Goal: Task Accomplishment & Management: Use online tool/utility

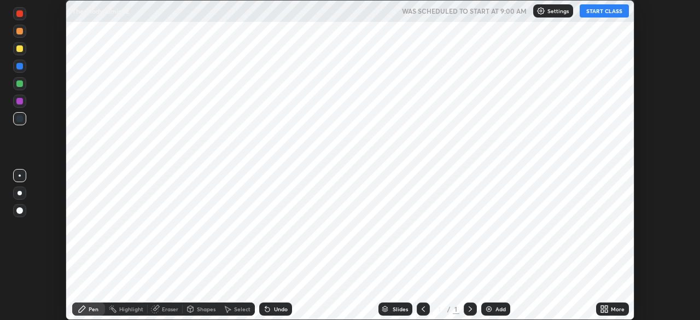
scroll to position [320, 700]
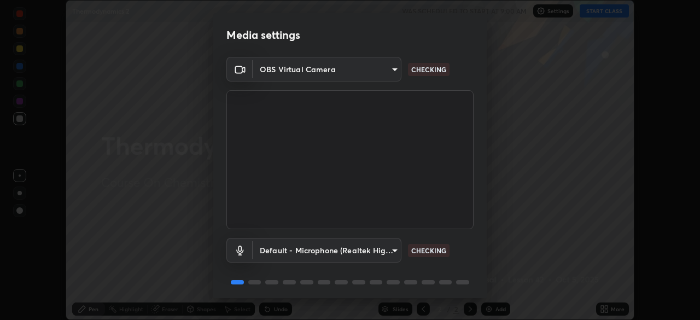
click at [330, 251] on body "Erase all Thermodynamics 2 WAS SCHEDULED TO START AT 9:00 AM Settings START CLA…" at bounding box center [350, 160] width 700 height 320
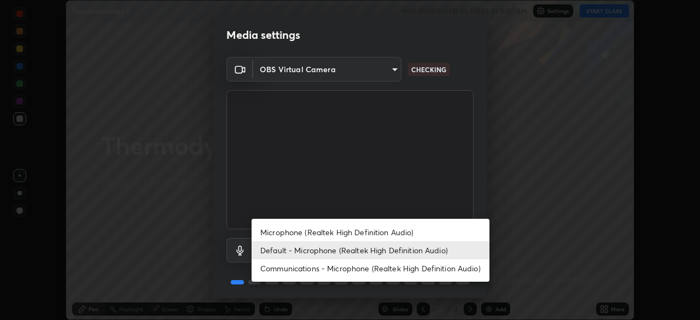
click at [353, 230] on li "Microphone (Realtek High Definition Audio)" at bounding box center [371, 232] width 238 height 18
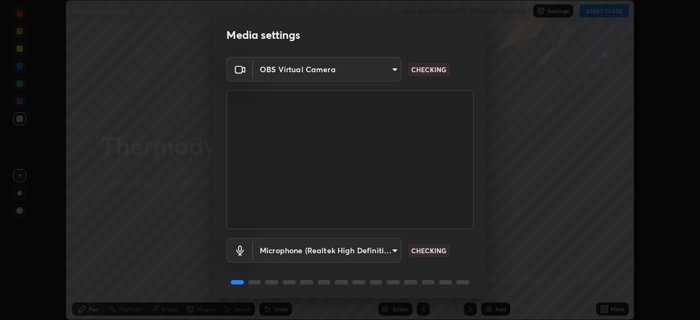
click at [346, 248] on body "Erase all Thermodynamics 2 WAS SCHEDULED TO START AT 9:00 AM Settings START CLA…" at bounding box center [350, 160] width 700 height 320
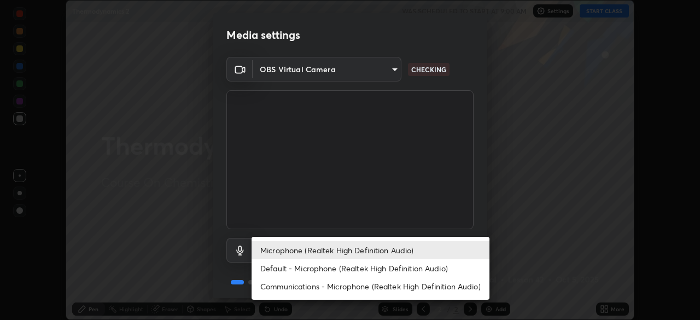
click at [345, 265] on li "Default - Microphone (Realtek High Definition Audio)" at bounding box center [371, 268] width 238 height 18
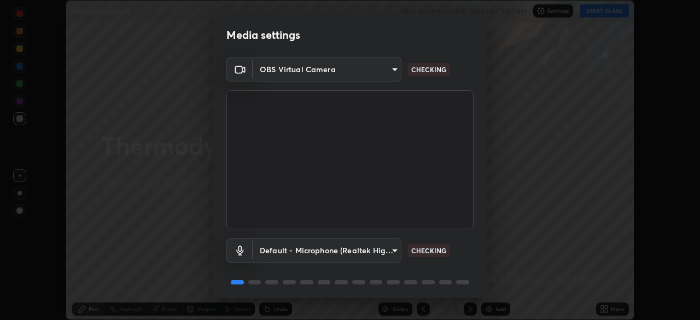
type input "default"
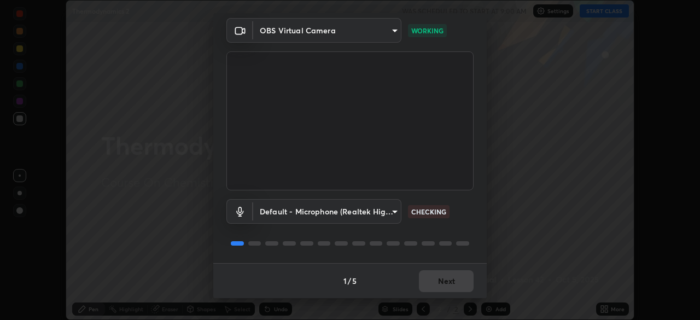
click at [427, 210] on p "CHECKING" at bounding box center [428, 212] width 35 height 10
click at [441, 281] on button "Next" at bounding box center [446, 281] width 55 height 22
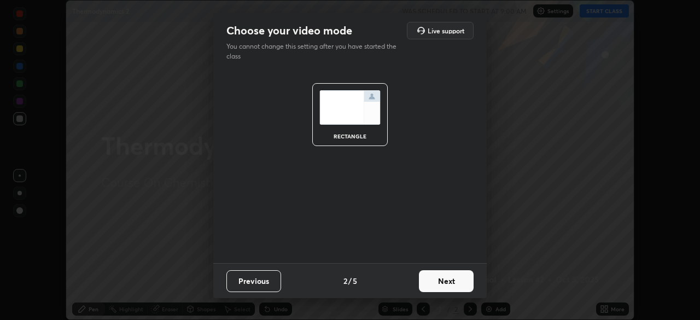
click at [450, 281] on button "Next" at bounding box center [446, 281] width 55 height 22
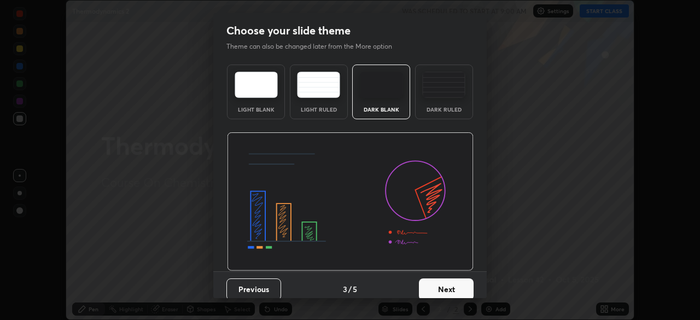
click at [447, 286] on button "Next" at bounding box center [446, 289] width 55 height 22
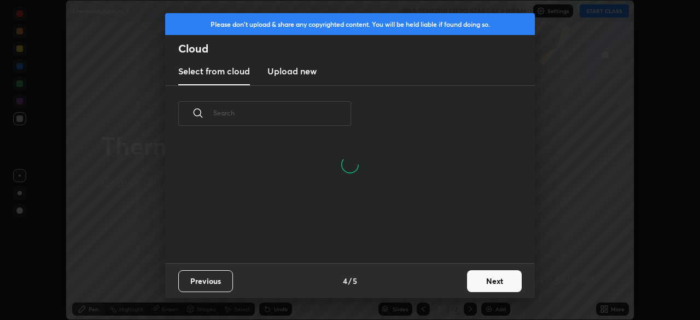
click at [485, 283] on button "Next" at bounding box center [494, 281] width 55 height 22
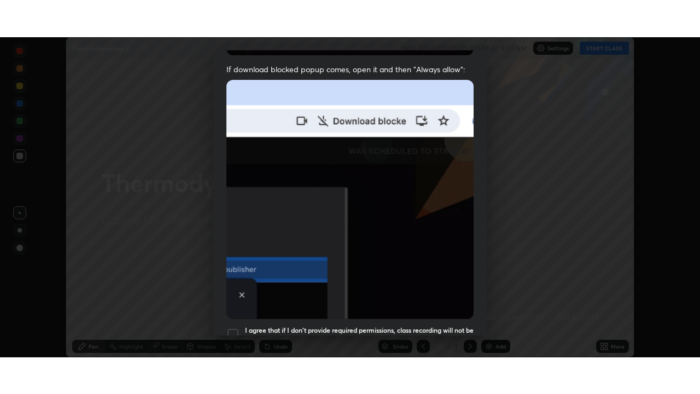
scroll to position [262, 0]
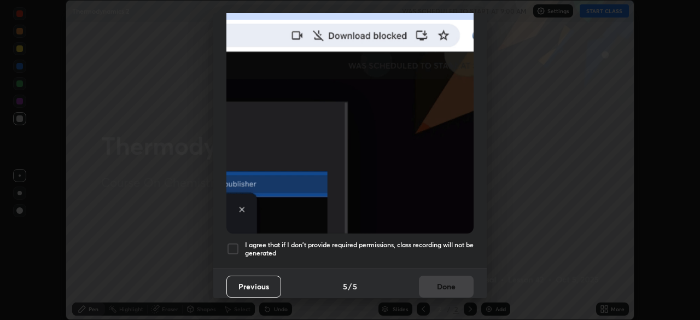
click at [235, 242] on div at bounding box center [232, 248] width 13 height 13
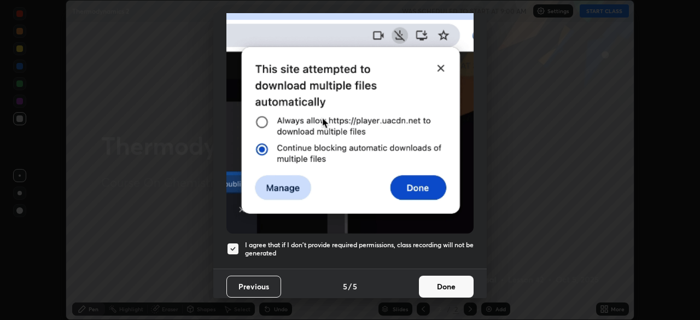
click at [441, 282] on button "Done" at bounding box center [446, 287] width 55 height 22
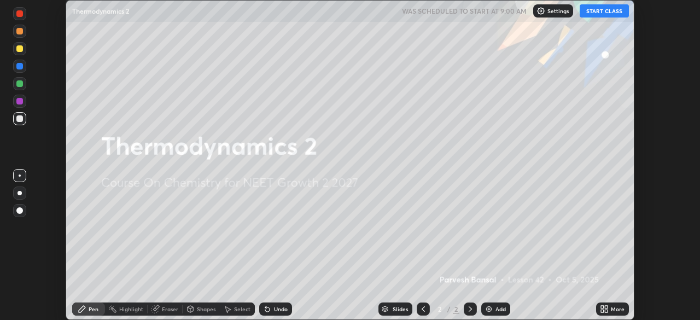
click at [600, 9] on button "START CLASS" at bounding box center [604, 10] width 49 height 13
click at [615, 308] on div "More" at bounding box center [618, 308] width 14 height 5
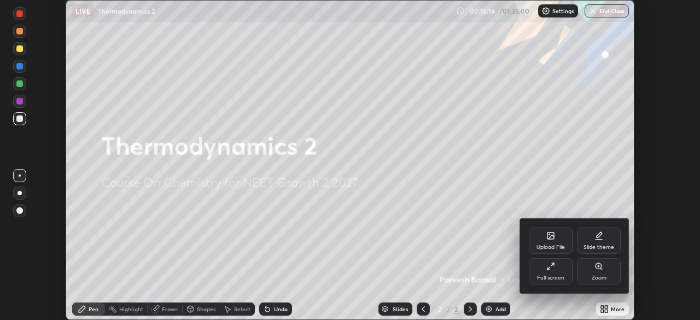
click at [554, 277] on div "Full screen" at bounding box center [550, 277] width 27 height 5
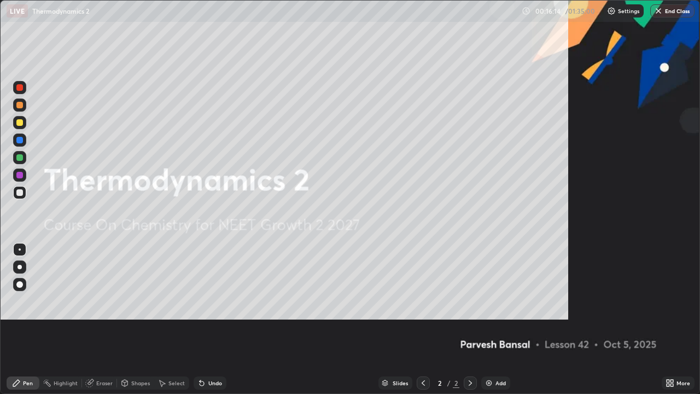
scroll to position [394, 700]
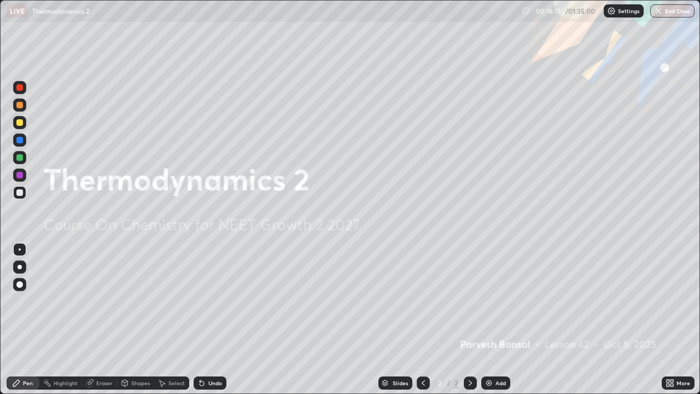
click at [22, 116] on div at bounding box center [19, 122] width 13 height 13
click at [25, 153] on div at bounding box center [19, 157] width 13 height 13
click at [487, 320] on img at bounding box center [489, 383] width 9 height 9
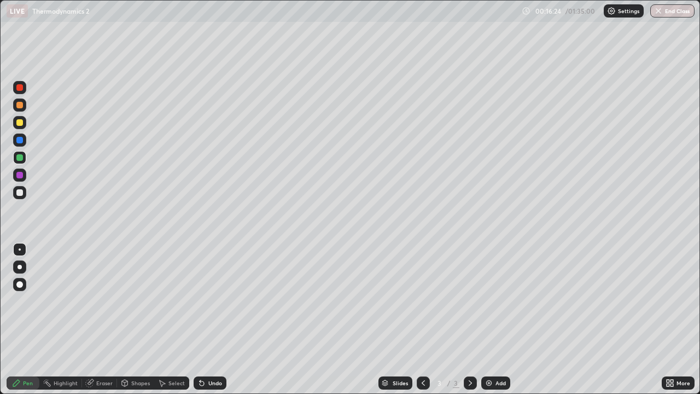
click at [211, 320] on div "Undo" at bounding box center [215, 382] width 14 height 5
click at [100, 320] on div "Eraser" at bounding box center [104, 382] width 16 height 5
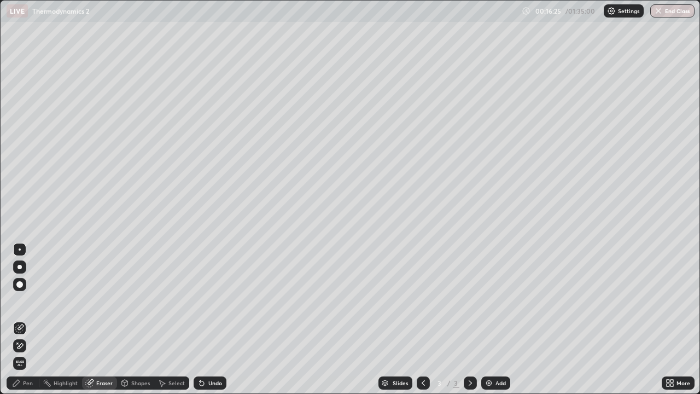
click at [143, 320] on div "Shapes" at bounding box center [135, 382] width 37 height 13
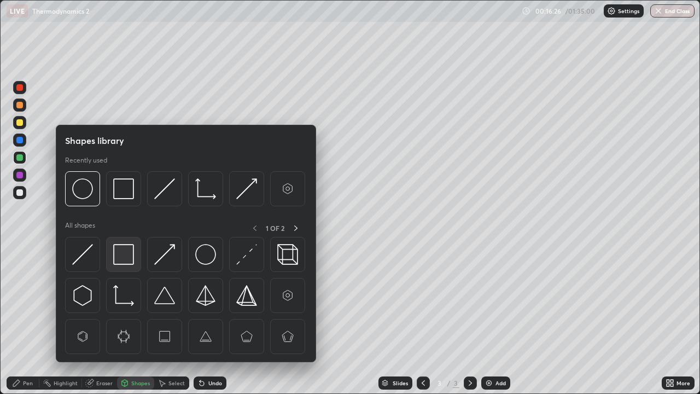
click at [121, 250] on img at bounding box center [123, 254] width 21 height 21
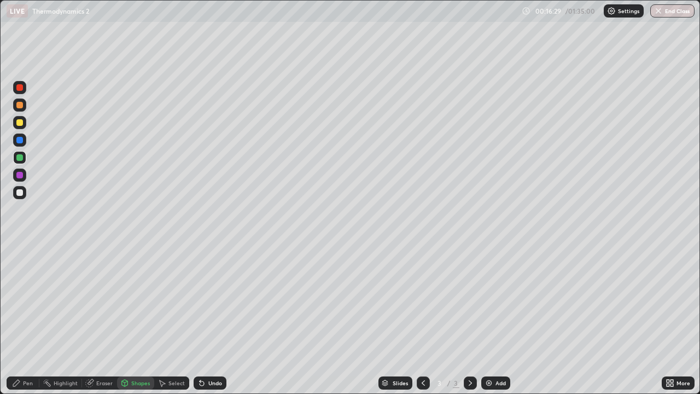
click at [15, 320] on div "Pen" at bounding box center [23, 382] width 33 height 13
click at [25, 320] on div "Pen" at bounding box center [28, 382] width 10 height 5
click at [25, 190] on div at bounding box center [19, 192] width 13 height 13
click at [217, 320] on div "Undo" at bounding box center [215, 382] width 14 height 5
click at [97, 320] on div "Eraser" at bounding box center [104, 382] width 16 height 5
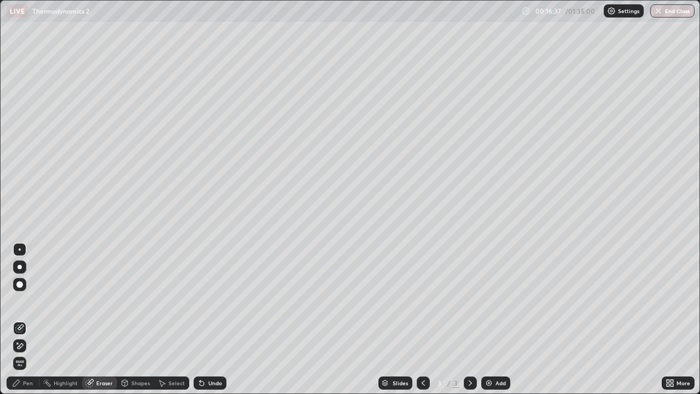
click at [184, 320] on div "Select" at bounding box center [171, 382] width 35 height 13
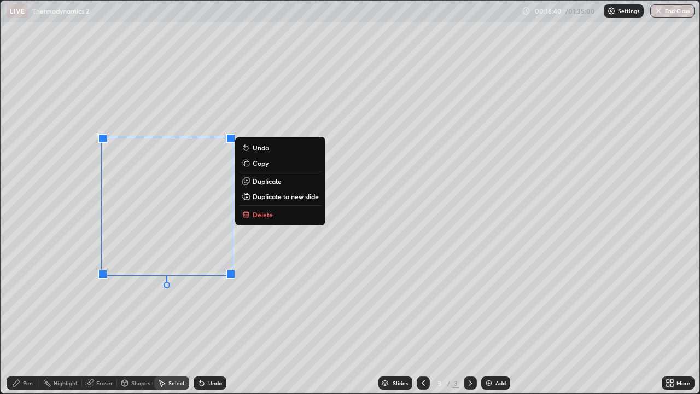
click at [267, 264] on div "0 ° Undo Copy Duplicate Duplicate to new slide Delete" at bounding box center [350, 197] width 699 height 393
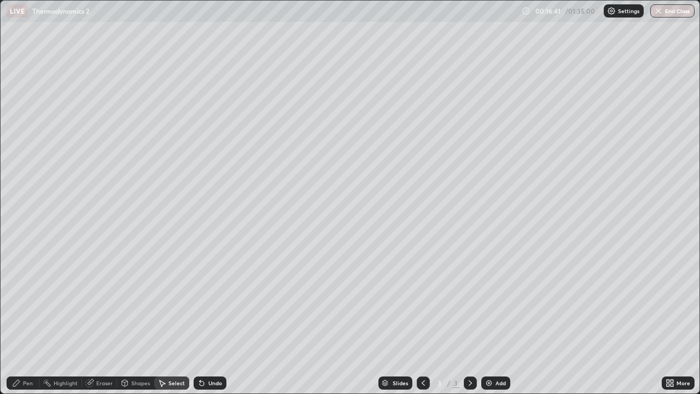
click at [96, 320] on div "Eraser" at bounding box center [104, 382] width 16 height 5
click at [20, 320] on icon at bounding box center [16, 383] width 9 height 9
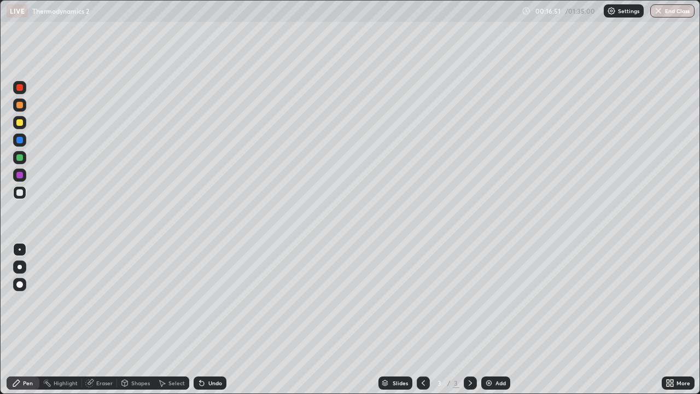
click at [20, 164] on div at bounding box center [19, 158] width 13 height 18
click at [20, 158] on div at bounding box center [19, 157] width 7 height 7
click at [18, 118] on div at bounding box center [19, 122] width 13 height 13
click at [24, 177] on div at bounding box center [19, 175] width 13 height 13
click at [20, 193] on div at bounding box center [19, 192] width 7 height 7
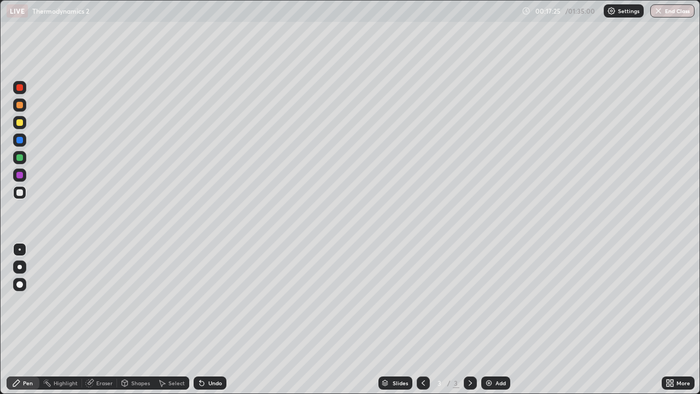
click at [20, 139] on div at bounding box center [19, 140] width 7 height 7
click at [20, 124] on div at bounding box center [19, 122] width 7 height 7
click at [501, 320] on div "Add" at bounding box center [501, 382] width 10 height 5
click at [24, 195] on div at bounding box center [19, 192] width 13 height 13
click at [21, 104] on div at bounding box center [19, 105] width 7 height 7
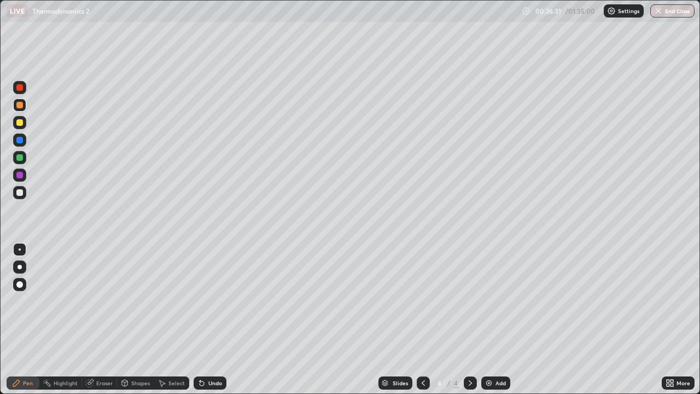
click at [213, 320] on div "Undo" at bounding box center [215, 382] width 14 height 5
click at [233, 21] on div "LIVE Thermodynamics 2" at bounding box center [262, 11] width 511 height 22
click at [20, 123] on div at bounding box center [19, 122] width 7 height 7
click at [20, 191] on div at bounding box center [19, 192] width 7 height 7
click at [20, 121] on div at bounding box center [19, 122] width 7 height 7
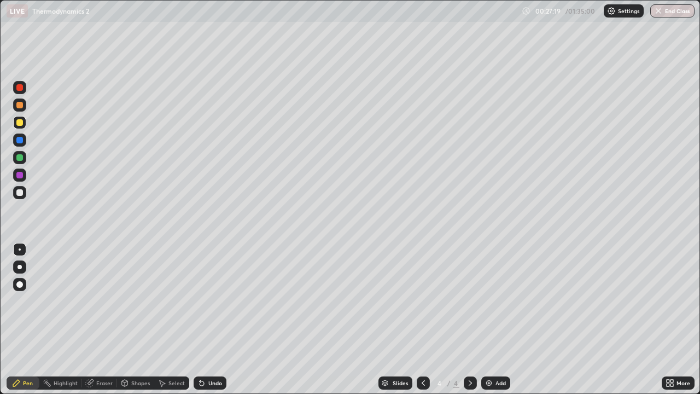
click at [21, 162] on div at bounding box center [19, 157] width 13 height 13
click at [167, 320] on div "Select" at bounding box center [171, 382] width 35 height 13
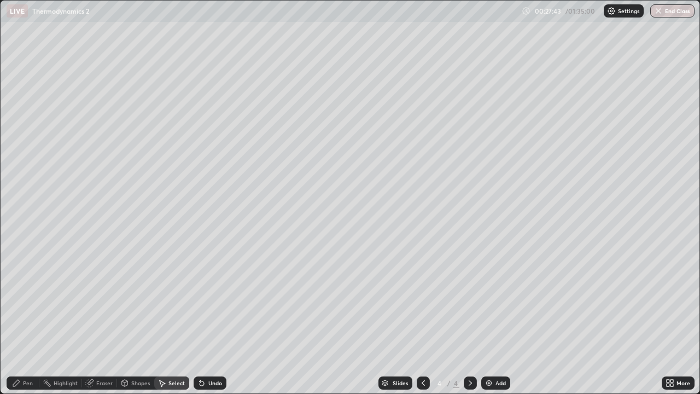
click at [173, 320] on div "Select" at bounding box center [171, 382] width 35 height 13
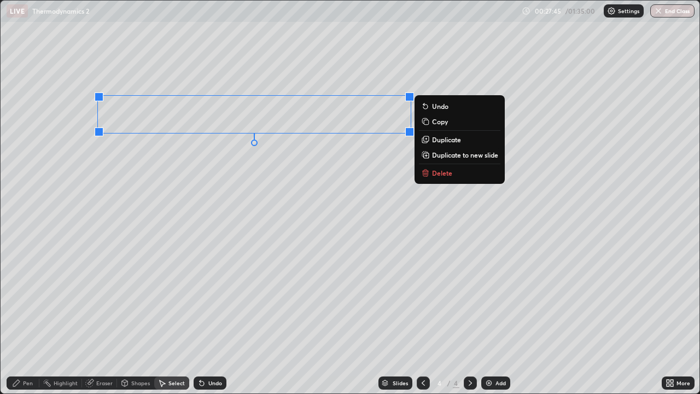
click at [432, 143] on p "Duplicate" at bounding box center [446, 139] width 29 height 9
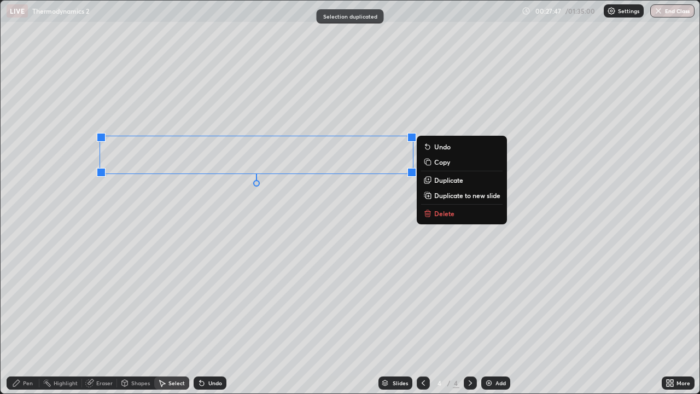
click at [101, 320] on div "Eraser" at bounding box center [104, 382] width 16 height 5
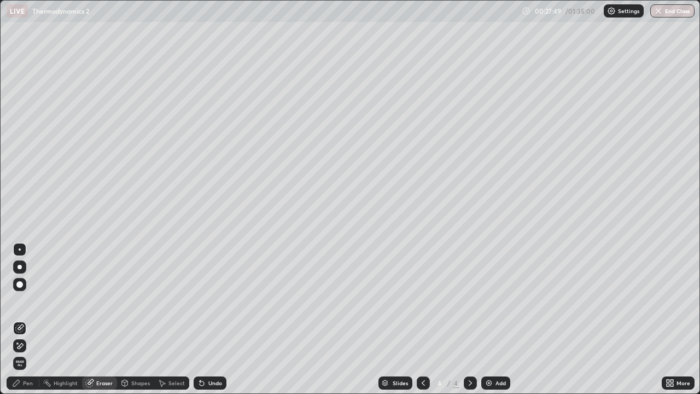
click at [24, 320] on div "Pen" at bounding box center [28, 382] width 10 height 5
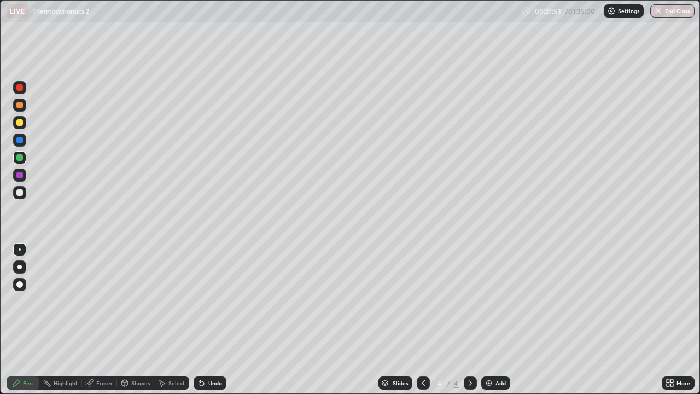
click at [21, 127] on div at bounding box center [19, 122] width 13 height 13
click at [20, 196] on div at bounding box center [19, 192] width 13 height 13
click at [98, 320] on div "Eraser" at bounding box center [104, 382] width 16 height 5
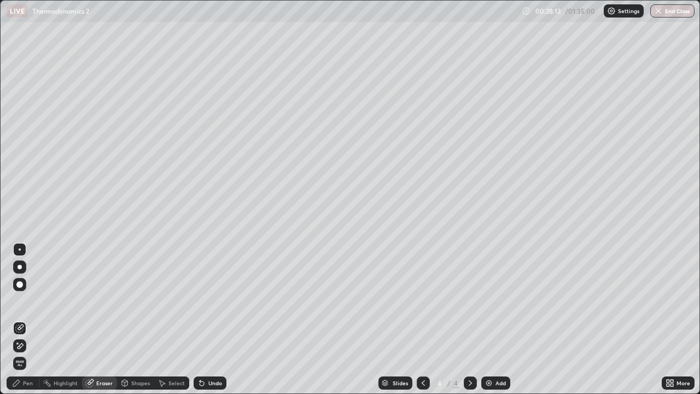
click at [21, 320] on div "Pen" at bounding box center [23, 382] width 33 height 13
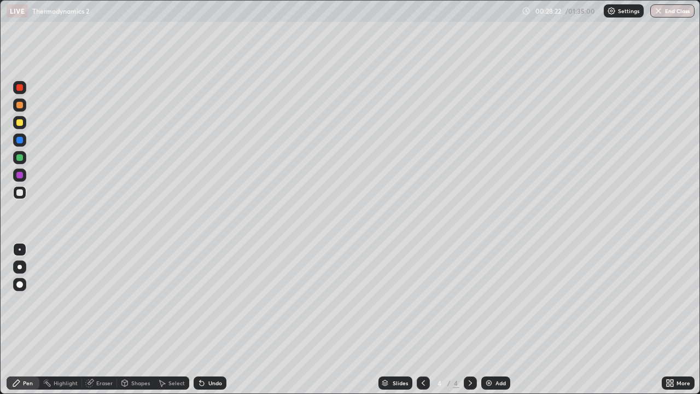
click at [19, 153] on div at bounding box center [19, 157] width 13 height 13
click at [208, 320] on div "Undo" at bounding box center [210, 382] width 33 height 13
click at [204, 320] on div "Undo" at bounding box center [210, 382] width 33 height 13
click at [204, 320] on icon at bounding box center [202, 383] width 9 height 9
click at [26, 192] on div at bounding box center [19, 192] width 13 height 13
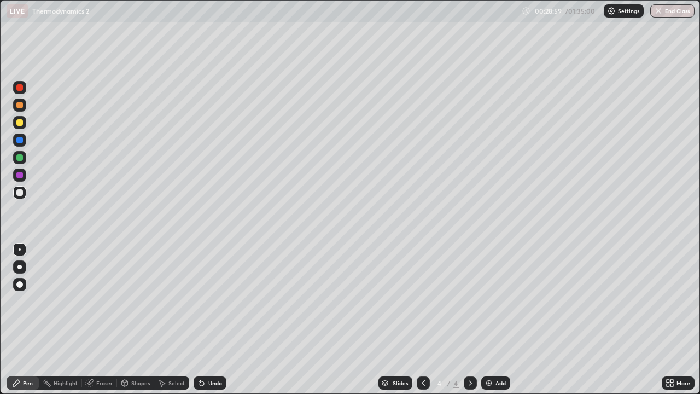
click at [22, 191] on div at bounding box center [19, 192] width 7 height 7
click at [205, 320] on div "Undo" at bounding box center [210, 382] width 33 height 13
click at [208, 320] on div "Undo" at bounding box center [215, 382] width 14 height 5
click at [19, 320] on icon at bounding box center [16, 383] width 9 height 9
click at [14, 192] on div at bounding box center [19, 192] width 13 height 13
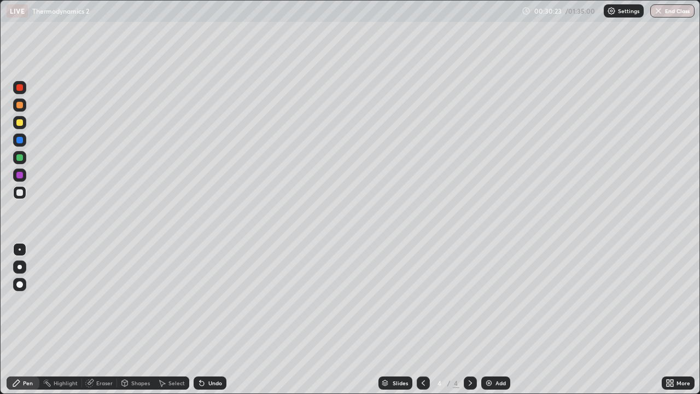
click at [502, 320] on div "Add" at bounding box center [495, 382] width 29 height 13
click at [20, 126] on div at bounding box center [19, 122] width 13 height 13
click at [19, 289] on div at bounding box center [19, 284] width 13 height 13
click at [15, 111] on div at bounding box center [19, 104] width 13 height 13
click at [170, 320] on div "Select" at bounding box center [177, 382] width 16 height 5
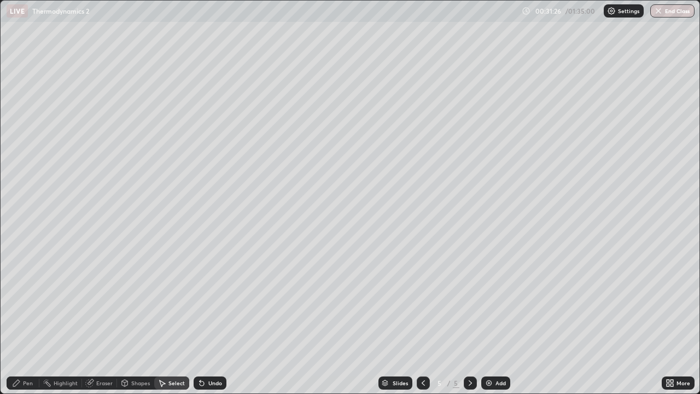
click at [139, 320] on div "Shapes" at bounding box center [140, 382] width 19 height 5
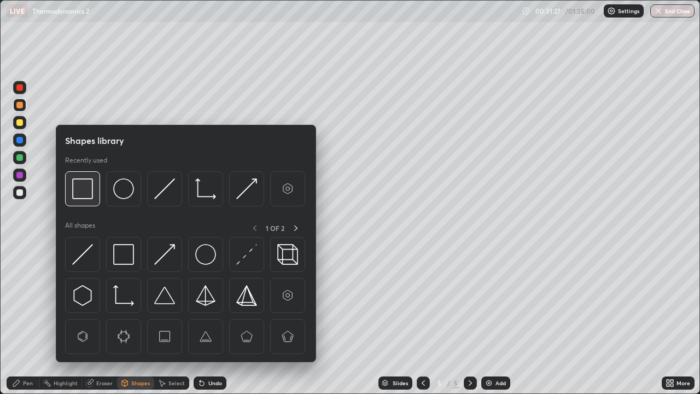
click at [84, 190] on img at bounding box center [82, 188] width 21 height 21
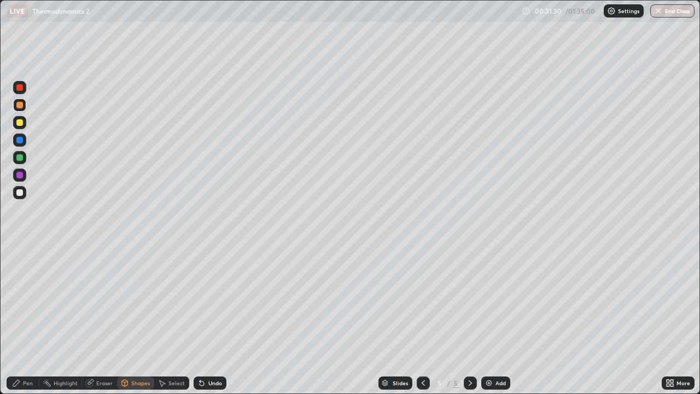
click at [176, 320] on div "Select" at bounding box center [177, 382] width 16 height 5
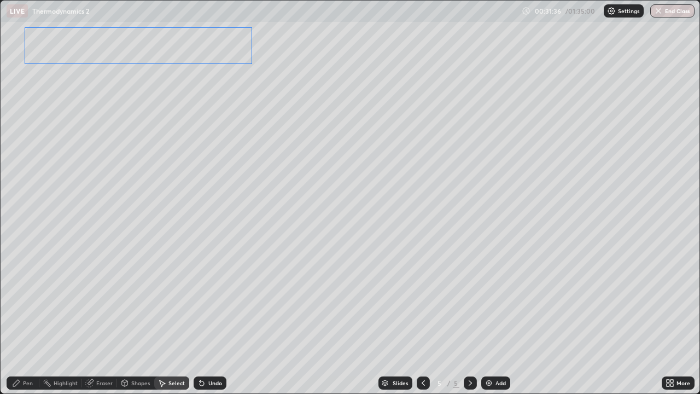
click at [152, 50] on div "0 ° Undo Copy Duplicate Duplicate to new slide Delete" at bounding box center [350, 197] width 699 height 393
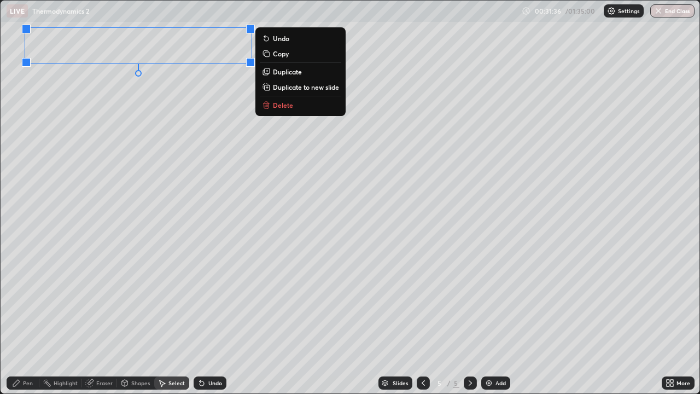
click at [151, 148] on div "0 ° Undo Copy Duplicate Duplicate to new slide Delete" at bounding box center [350, 197] width 699 height 393
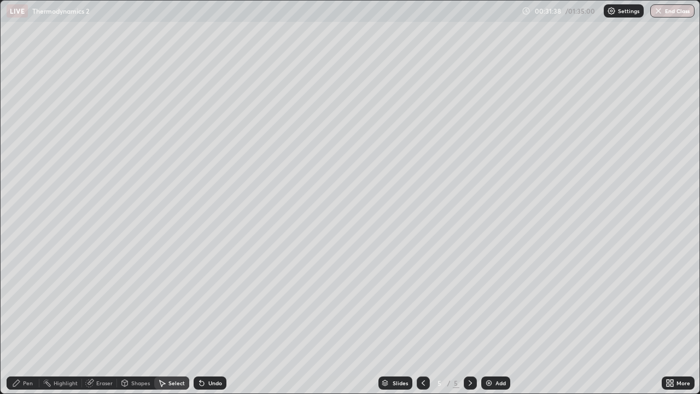
click at [422, 320] on icon at bounding box center [423, 383] width 9 height 9
click at [184, 320] on div "Select" at bounding box center [171, 382] width 35 height 13
click at [170, 320] on div "Select" at bounding box center [171, 382] width 35 height 13
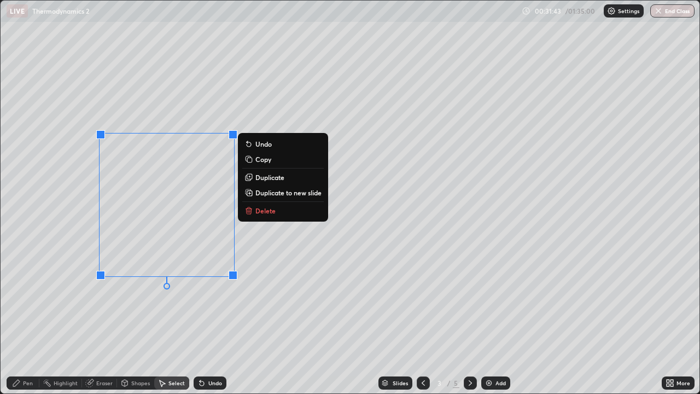
click at [269, 161] on p "Copy" at bounding box center [263, 159] width 16 height 9
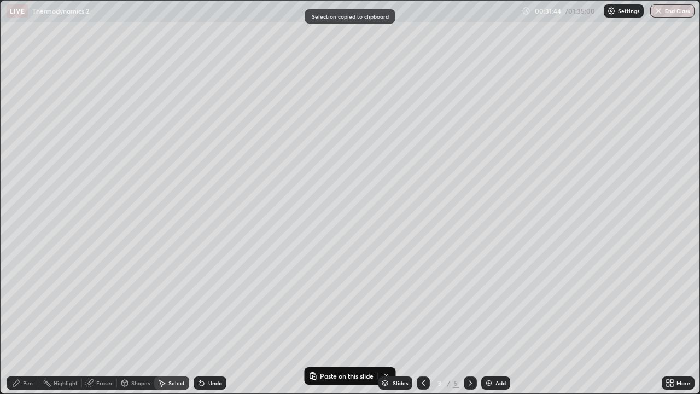
click at [456, 320] on div "5" at bounding box center [456, 383] width 7 height 10
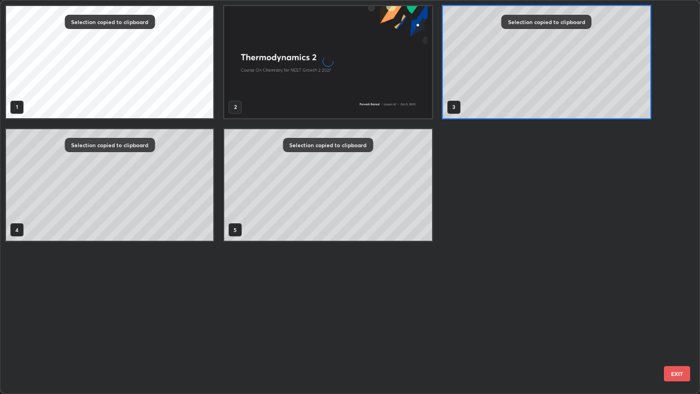
click at [463, 320] on div "Selection copied to clipboard 1 2 Selection copied to clipboard 3 Selection cop…" at bounding box center [341, 197] width 680 height 393
click at [466, 320] on div "Selection copied to clipboard 1 2 Selection copied to clipboard 3 Selection cop…" at bounding box center [341, 197] width 680 height 393
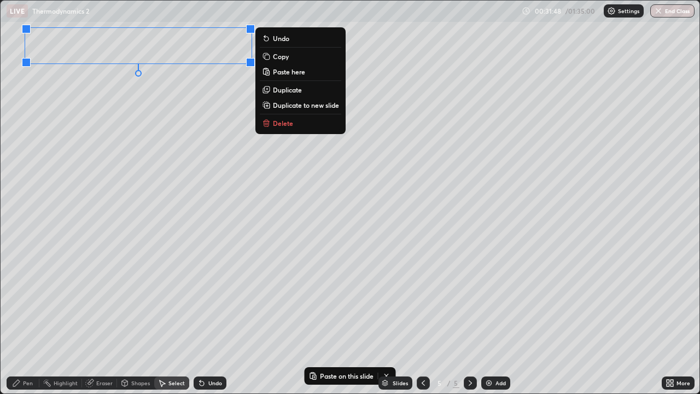
click at [283, 75] on p "Paste here" at bounding box center [289, 71] width 32 height 9
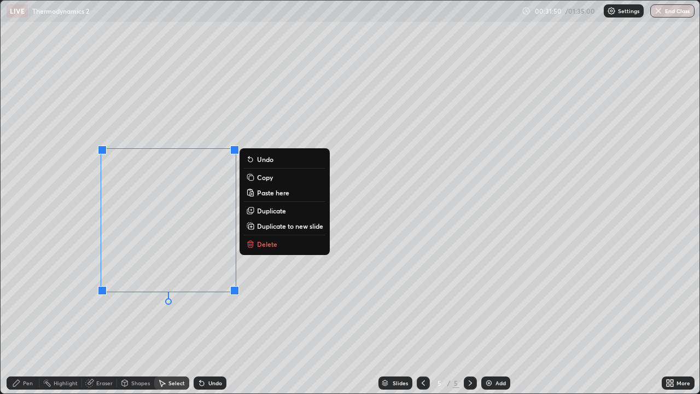
click at [100, 320] on div "Eraser" at bounding box center [99, 382] width 35 height 13
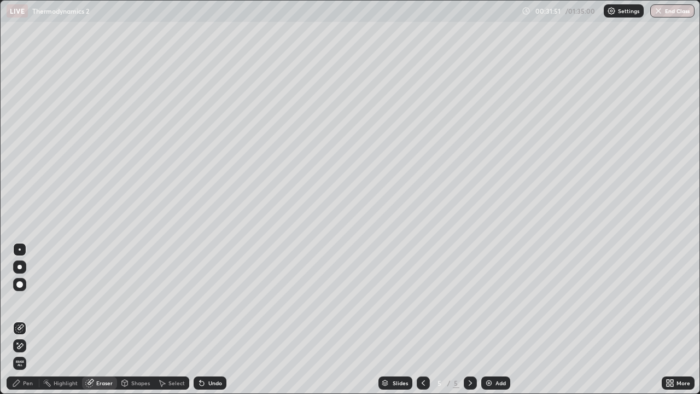
click at [21, 320] on icon at bounding box center [21, 345] width 6 height 5
click at [25, 320] on div "Pen" at bounding box center [28, 382] width 10 height 5
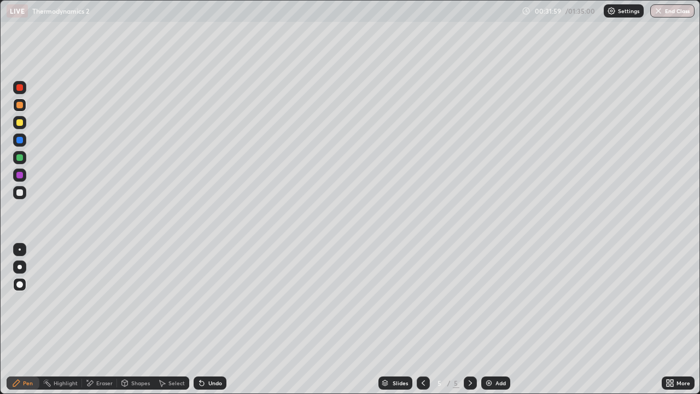
click at [178, 320] on div "Select" at bounding box center [177, 382] width 16 height 5
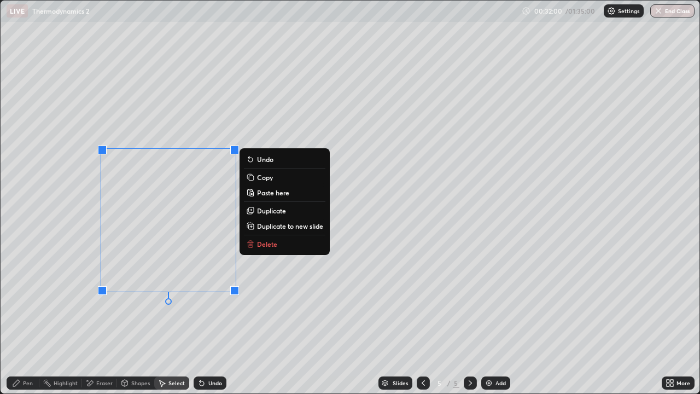
click at [271, 212] on p "Duplicate" at bounding box center [271, 210] width 29 height 9
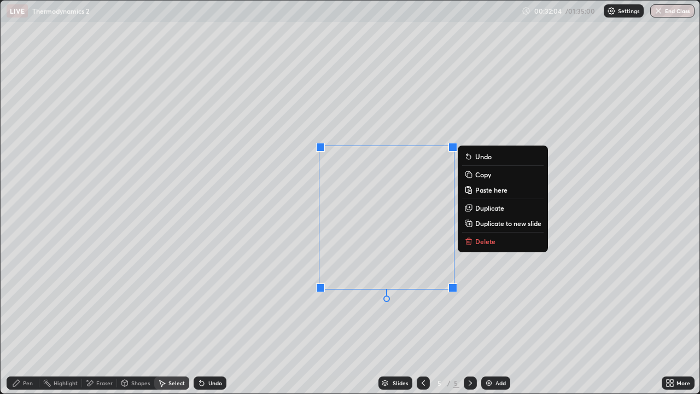
click at [93, 320] on icon at bounding box center [89, 383] width 9 height 9
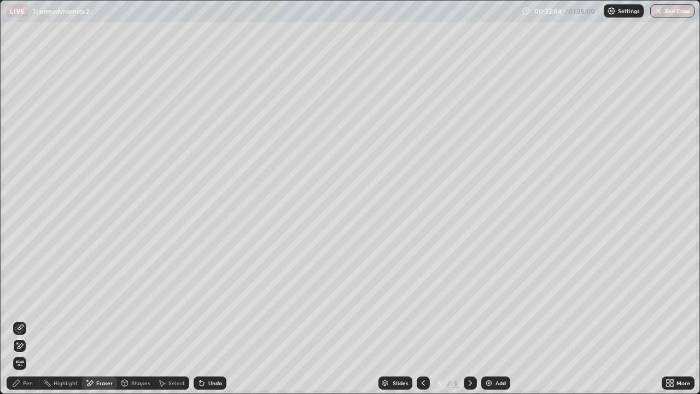
click at [23, 320] on div "Pen" at bounding box center [23, 382] width 33 height 13
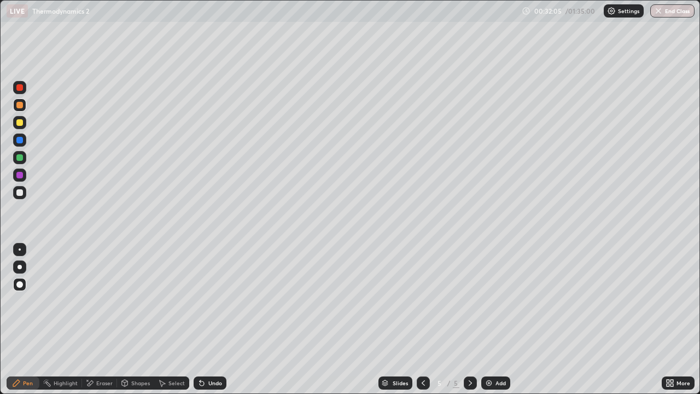
click at [20, 193] on div at bounding box center [19, 192] width 7 height 7
click at [203, 320] on icon at bounding box center [202, 383] width 9 height 9
click at [19, 164] on div at bounding box center [19, 157] width 13 height 13
click at [20, 249] on div at bounding box center [20, 249] width 2 height 2
click at [21, 121] on div at bounding box center [19, 122] width 7 height 7
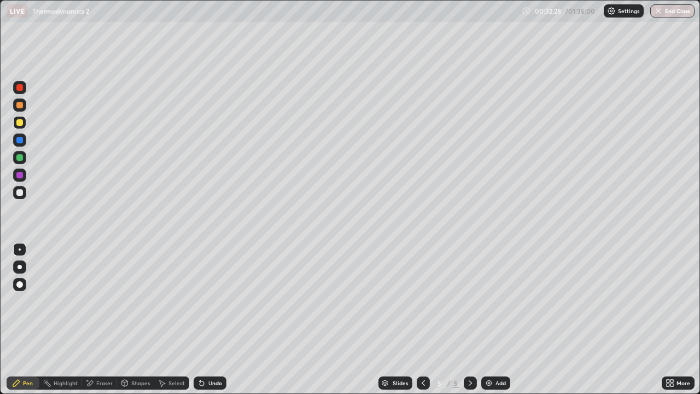
click at [96, 320] on div "Eraser" at bounding box center [99, 382] width 35 height 13
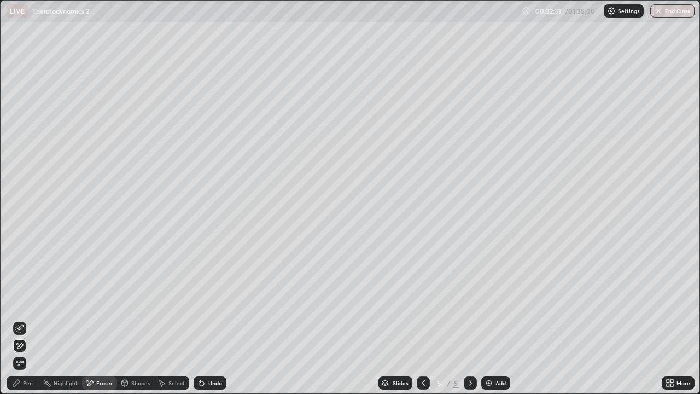
click at [205, 320] on div "Undo" at bounding box center [210, 382] width 33 height 13
click at [207, 320] on div "Undo" at bounding box center [210, 382] width 33 height 13
click at [22, 320] on icon at bounding box center [19, 328] width 9 height 9
click at [23, 320] on div "Pen" at bounding box center [28, 382] width 10 height 5
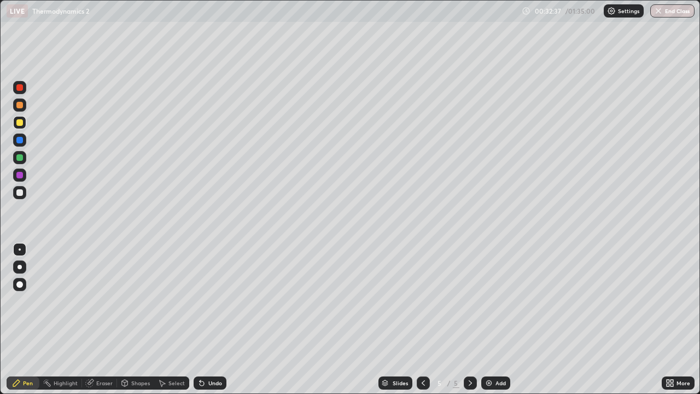
click at [20, 282] on div at bounding box center [19, 284] width 7 height 7
click at [20, 105] on div at bounding box center [19, 105] width 7 height 7
click at [20, 249] on div at bounding box center [20, 249] width 2 height 2
click at [20, 196] on div at bounding box center [19, 192] width 13 height 13
click at [22, 156] on div at bounding box center [19, 157] width 7 height 7
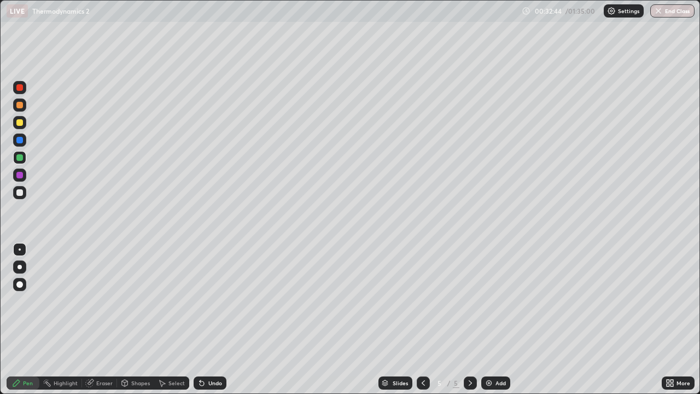
click at [24, 284] on div at bounding box center [19, 284] width 13 height 13
click at [21, 195] on div at bounding box center [19, 192] width 7 height 7
click at [103, 320] on div "Eraser" at bounding box center [104, 382] width 16 height 5
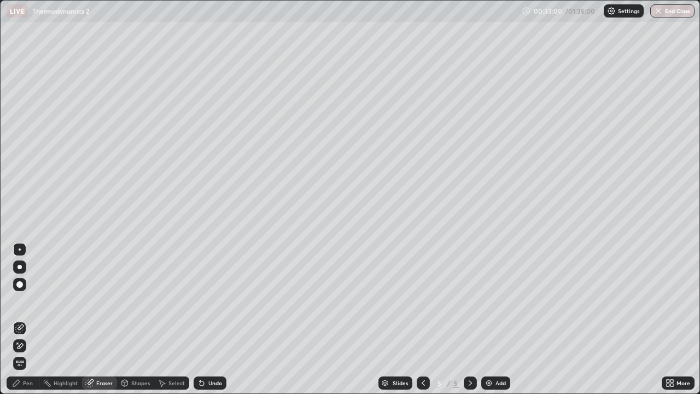
click at [32, 320] on div "Pen" at bounding box center [23, 382] width 33 height 13
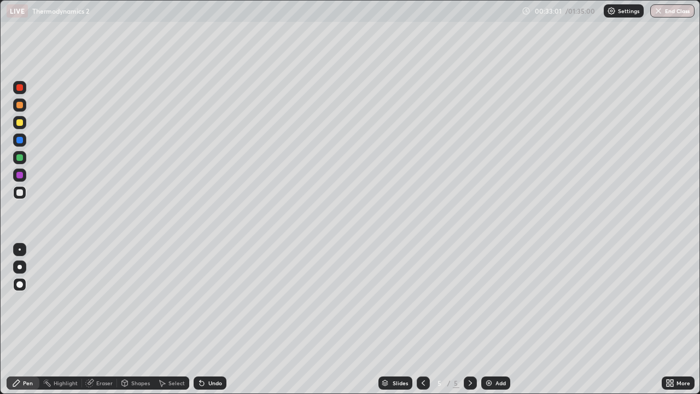
click at [19, 121] on div at bounding box center [19, 122] width 7 height 7
click at [18, 196] on div at bounding box center [19, 192] width 13 height 13
click at [173, 320] on div "Select" at bounding box center [177, 382] width 16 height 5
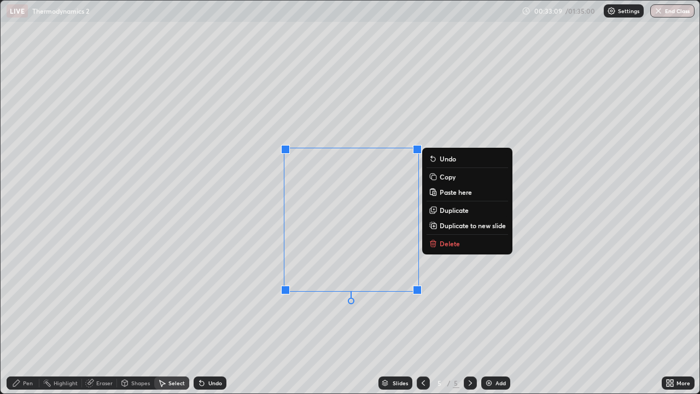
click at [28, 320] on div "Pen" at bounding box center [28, 382] width 10 height 5
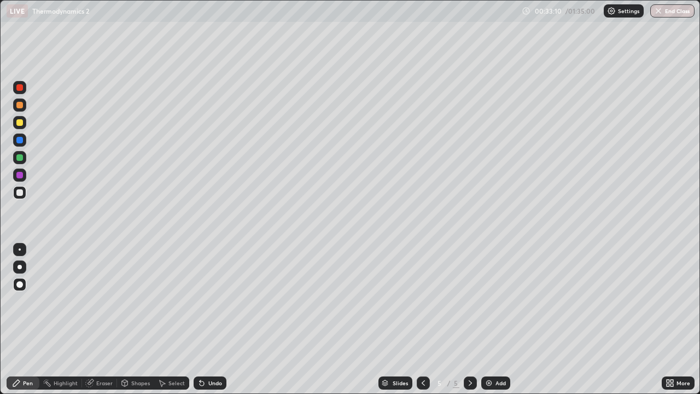
click at [13, 91] on div at bounding box center [19, 88] width 13 height 18
click at [19, 255] on div at bounding box center [19, 249] width 13 height 13
click at [15, 193] on div at bounding box center [19, 192] width 13 height 13
click at [16, 157] on div at bounding box center [19, 157] width 7 height 7
click at [218, 320] on div "Undo" at bounding box center [215, 382] width 14 height 5
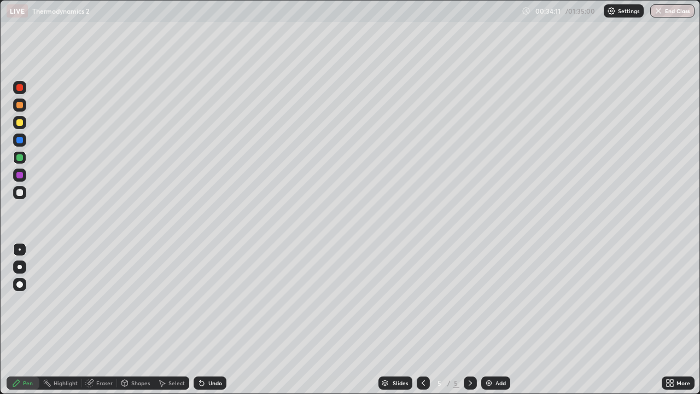
click at [218, 320] on div "Undo" at bounding box center [215, 382] width 14 height 5
click at [217, 320] on div "Undo" at bounding box center [215, 382] width 14 height 5
click at [219, 320] on div "Undo" at bounding box center [215, 382] width 14 height 5
click at [223, 320] on div "Undo" at bounding box center [210, 382] width 33 height 13
click at [22, 195] on div at bounding box center [19, 192] width 13 height 13
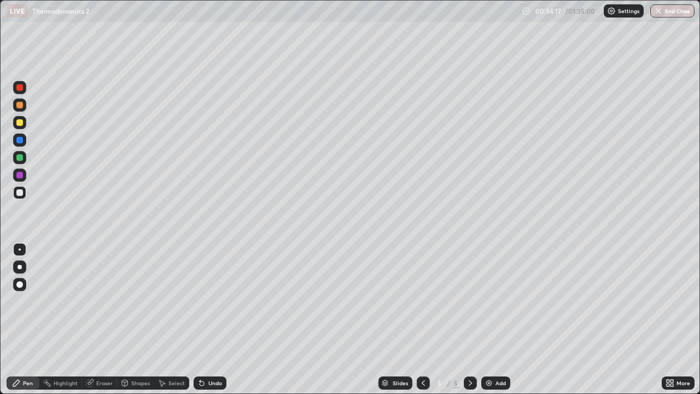
click at [18, 124] on div at bounding box center [19, 122] width 7 height 7
click at [422, 320] on icon at bounding box center [423, 383] width 9 height 9
click at [474, 320] on div at bounding box center [470, 382] width 13 height 13
click at [216, 320] on div "Undo" at bounding box center [215, 382] width 14 height 5
click at [24, 154] on div at bounding box center [19, 157] width 13 height 13
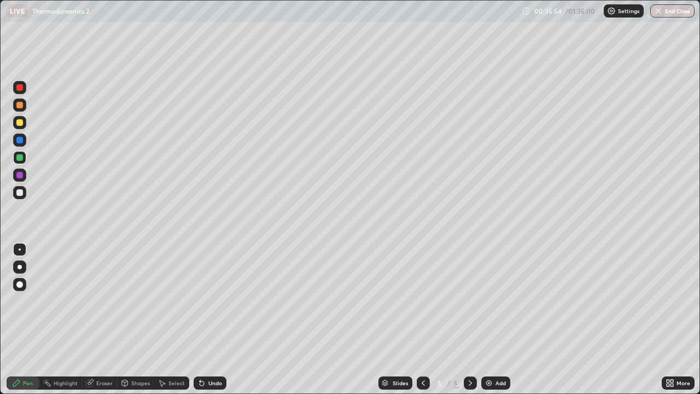
click at [493, 320] on div "Add" at bounding box center [495, 382] width 29 height 13
click at [20, 126] on div at bounding box center [19, 122] width 13 height 13
click at [19, 158] on div at bounding box center [19, 157] width 7 height 7
click at [24, 194] on div at bounding box center [19, 192] width 13 height 13
click at [22, 159] on div at bounding box center [19, 157] width 7 height 7
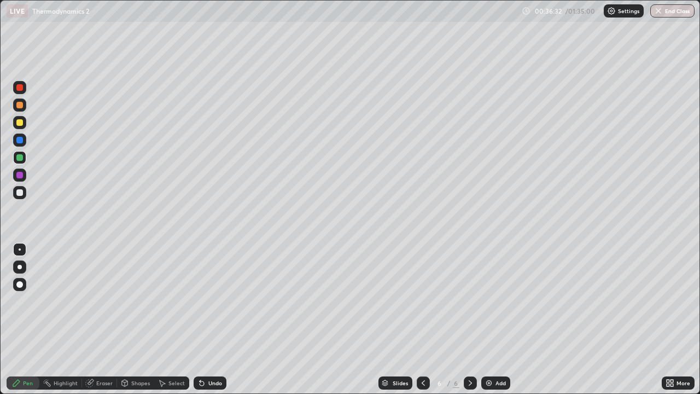
click at [20, 169] on div at bounding box center [19, 175] width 13 height 13
click at [205, 320] on icon at bounding box center [202, 383] width 9 height 9
click at [204, 320] on icon at bounding box center [202, 383] width 9 height 9
click at [20, 129] on div at bounding box center [19, 122] width 13 height 13
click at [22, 157] on div at bounding box center [19, 157] width 7 height 7
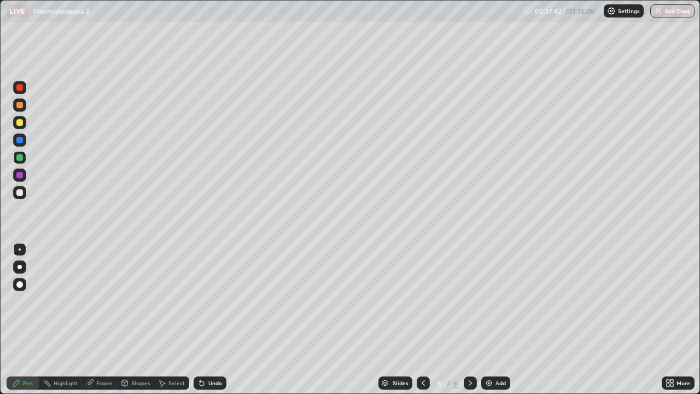
click at [20, 88] on div at bounding box center [19, 87] width 7 height 7
click at [499, 320] on div "Add" at bounding box center [501, 382] width 10 height 5
click at [23, 135] on div at bounding box center [19, 139] width 13 height 13
click at [20, 283] on div at bounding box center [19, 284] width 7 height 7
click at [22, 191] on div at bounding box center [19, 192] width 7 height 7
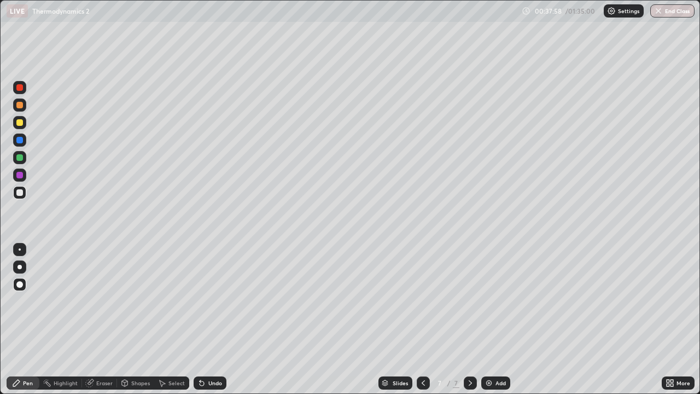
click at [19, 126] on div at bounding box center [19, 122] width 13 height 13
click at [20, 193] on div at bounding box center [19, 192] width 7 height 7
click at [425, 320] on div at bounding box center [423, 383] width 13 height 22
click at [426, 320] on div at bounding box center [423, 383] width 13 height 22
click at [468, 320] on icon at bounding box center [470, 383] width 9 height 9
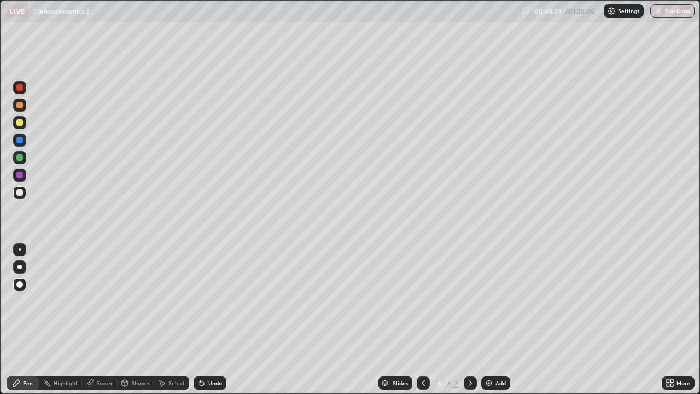
click at [483, 320] on div "Slides 6 / 7 Add" at bounding box center [443, 383] width 435 height 22
click at [464, 320] on div at bounding box center [470, 382] width 13 height 13
click at [25, 192] on div at bounding box center [19, 192] width 13 height 13
click at [21, 155] on div at bounding box center [19, 157] width 7 height 7
click at [22, 199] on div at bounding box center [19, 192] width 13 height 13
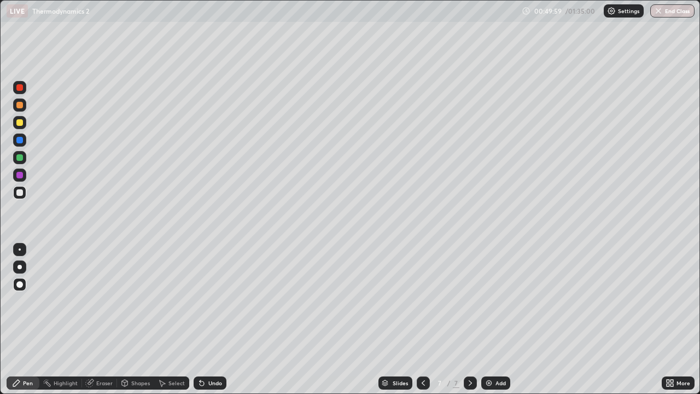
click at [497, 320] on div "Add" at bounding box center [501, 382] width 10 height 5
click at [19, 91] on div at bounding box center [19, 87] width 13 height 13
click at [21, 107] on div at bounding box center [19, 105] width 7 height 7
click at [15, 160] on div at bounding box center [19, 157] width 13 height 13
click at [24, 108] on div at bounding box center [19, 104] width 13 height 13
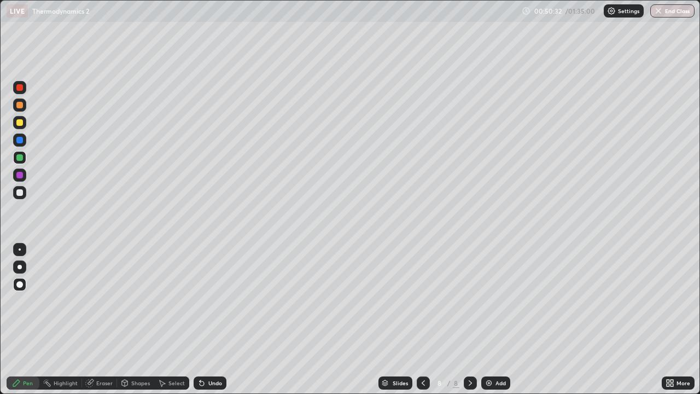
click at [22, 109] on div at bounding box center [19, 104] width 13 height 13
click at [103, 320] on div "Eraser" at bounding box center [99, 382] width 35 height 13
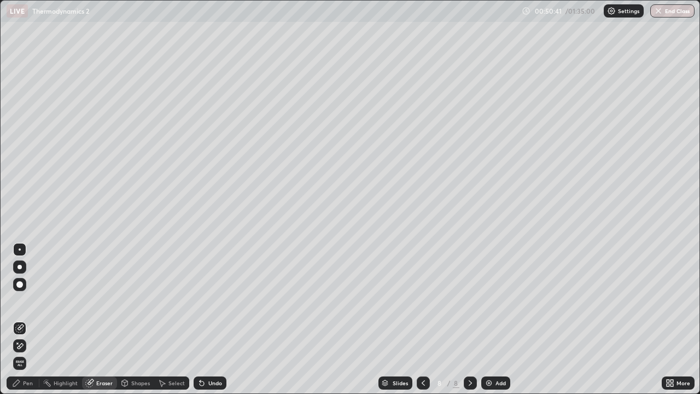
click at [127, 320] on icon at bounding box center [124, 383] width 9 height 9
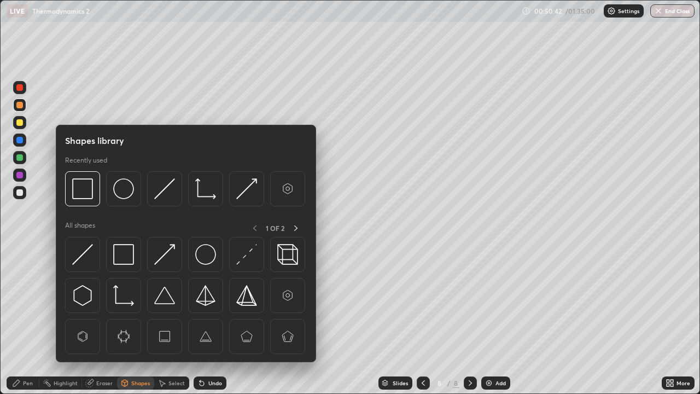
click at [94, 188] on div at bounding box center [82, 188] width 35 height 35
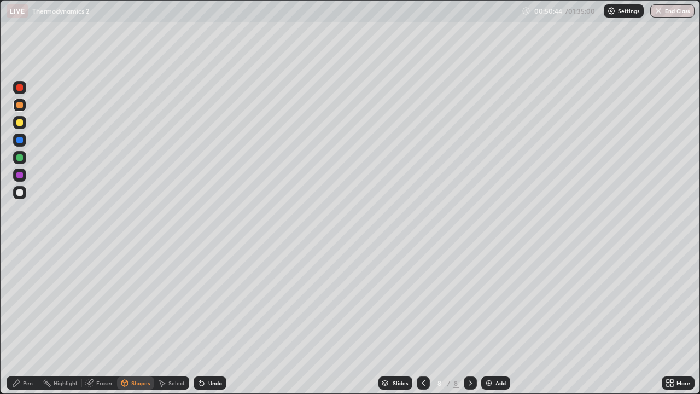
click at [22, 191] on div at bounding box center [19, 192] width 7 height 7
click at [200, 320] on icon at bounding box center [200, 380] width 1 height 1
click at [26, 320] on div "Pen" at bounding box center [23, 382] width 33 height 13
click at [21, 169] on div at bounding box center [19, 175] width 13 height 13
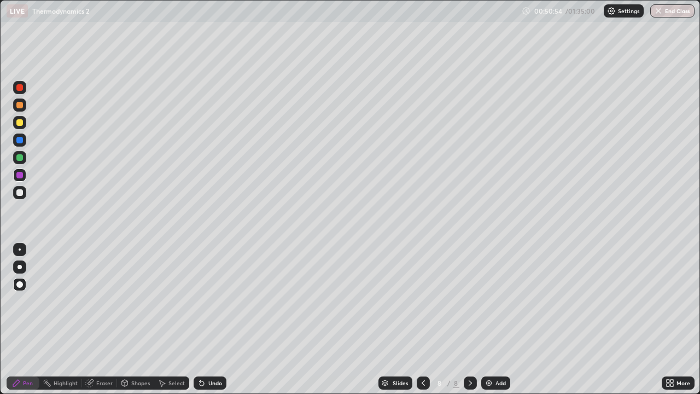
click at [22, 152] on div at bounding box center [19, 157] width 13 height 13
click at [18, 254] on div at bounding box center [19, 249] width 13 height 13
click at [20, 249] on div at bounding box center [20, 249] width 2 height 2
click at [20, 124] on div at bounding box center [19, 122] width 7 height 7
click at [114, 320] on div "Eraser" at bounding box center [99, 382] width 35 height 13
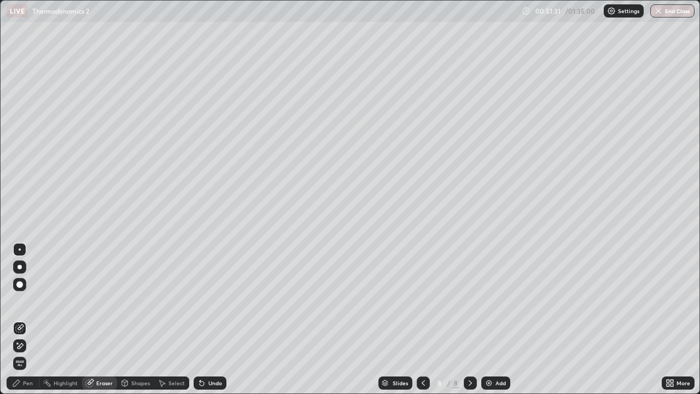
click at [140, 320] on div "Shapes" at bounding box center [140, 382] width 19 height 5
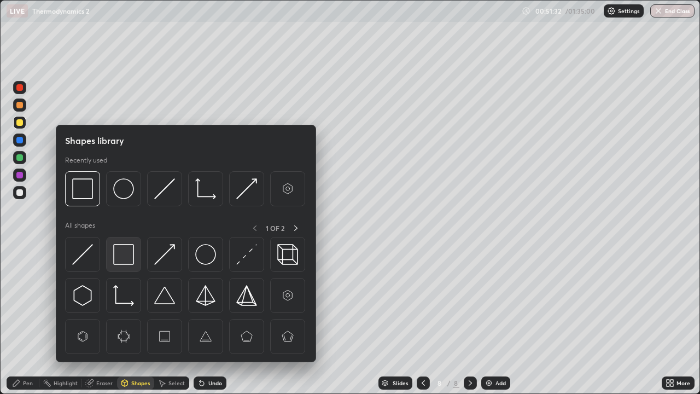
click at [127, 259] on img at bounding box center [123, 254] width 21 height 21
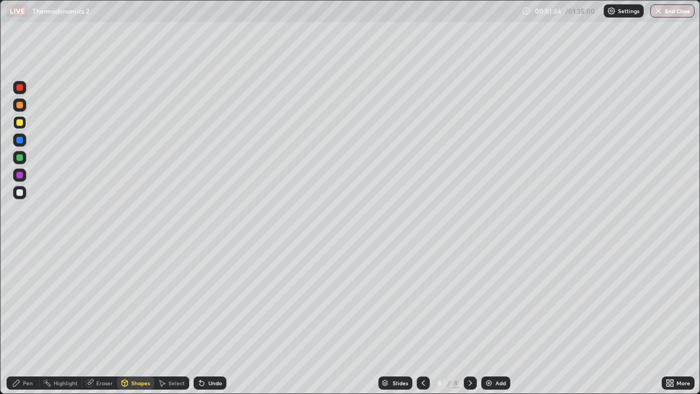
click at [27, 320] on div "Pen" at bounding box center [28, 382] width 10 height 5
click at [22, 162] on div at bounding box center [19, 157] width 13 height 13
click at [72, 320] on div "Highlight" at bounding box center [60, 382] width 43 height 13
click at [20, 320] on icon at bounding box center [19, 350] width 7 height 0
click at [22, 320] on div "Pen" at bounding box center [23, 382] width 33 height 13
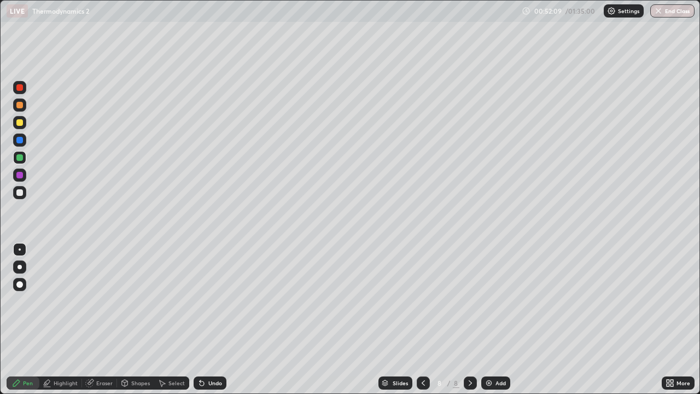
click at [210, 320] on div "Undo" at bounding box center [210, 382] width 33 height 13
click at [210, 320] on div "Undo" at bounding box center [215, 382] width 14 height 5
click at [209, 320] on div "Undo" at bounding box center [215, 382] width 14 height 5
click at [210, 320] on div "Undo" at bounding box center [215, 382] width 14 height 5
click at [213, 320] on div "Undo" at bounding box center [215, 382] width 14 height 5
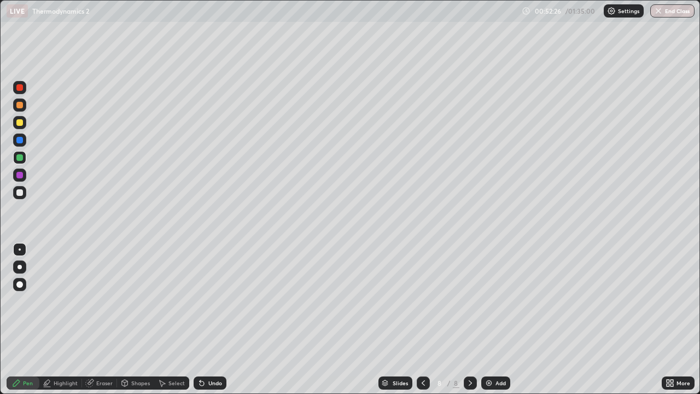
click at [19, 191] on div at bounding box center [19, 192] width 7 height 7
click at [97, 320] on div "Eraser" at bounding box center [104, 382] width 16 height 5
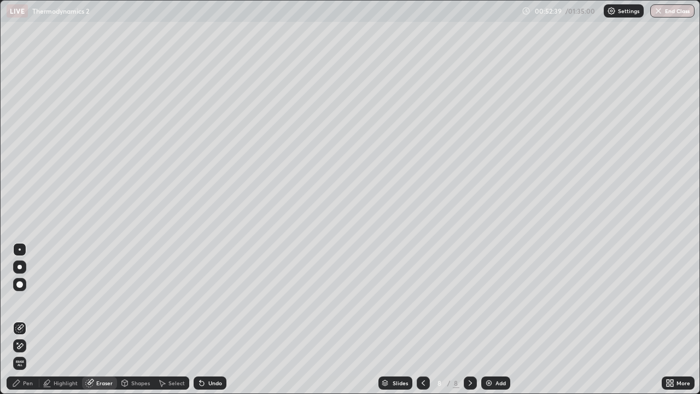
click at [22, 320] on div "Pen" at bounding box center [23, 382] width 33 height 13
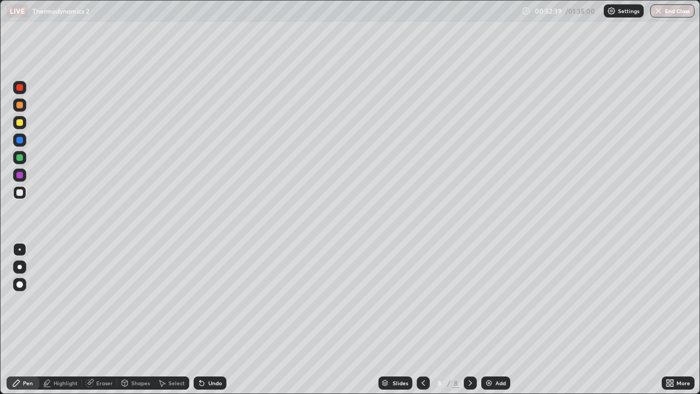
click at [21, 160] on div at bounding box center [19, 157] width 7 height 7
click at [469, 320] on icon at bounding box center [470, 383] width 9 height 9
click at [488, 320] on img at bounding box center [489, 383] width 9 height 9
click at [19, 109] on div at bounding box center [19, 104] width 13 height 13
click at [67, 320] on div "Highlight" at bounding box center [60, 382] width 43 height 13
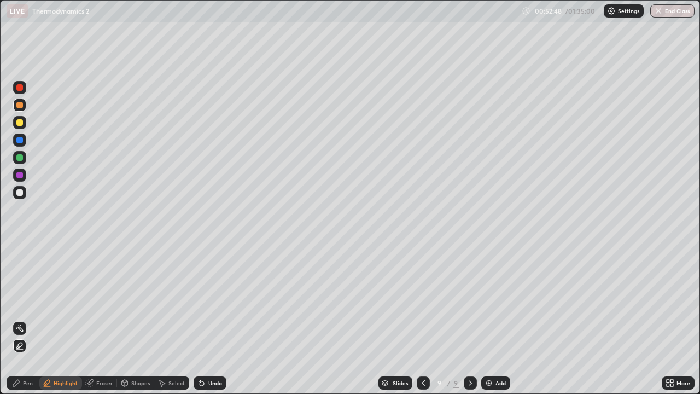
click at [206, 320] on div "Undo" at bounding box center [210, 382] width 33 height 13
click at [25, 124] on div at bounding box center [19, 122] width 13 height 13
click at [30, 320] on div "Pen" at bounding box center [28, 382] width 10 height 5
click at [19, 193] on div at bounding box center [19, 192] width 7 height 7
click at [21, 159] on div at bounding box center [19, 157] width 7 height 7
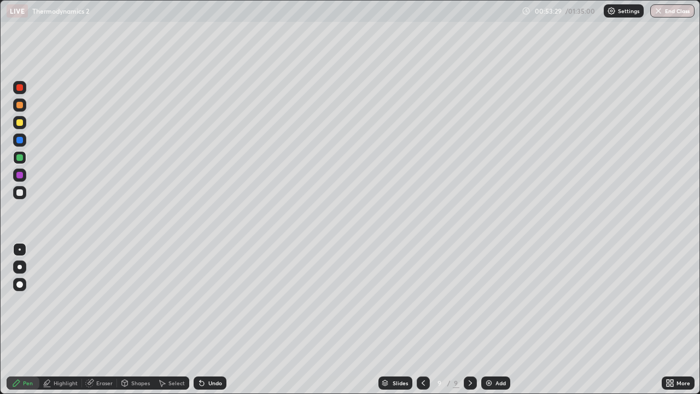
click at [25, 127] on div at bounding box center [19, 122] width 13 height 13
click at [210, 320] on div "Undo" at bounding box center [215, 382] width 14 height 5
click at [208, 320] on div "Undo" at bounding box center [210, 382] width 33 height 13
click at [18, 196] on div at bounding box center [19, 192] width 13 height 13
click at [20, 155] on div at bounding box center [19, 157] width 7 height 7
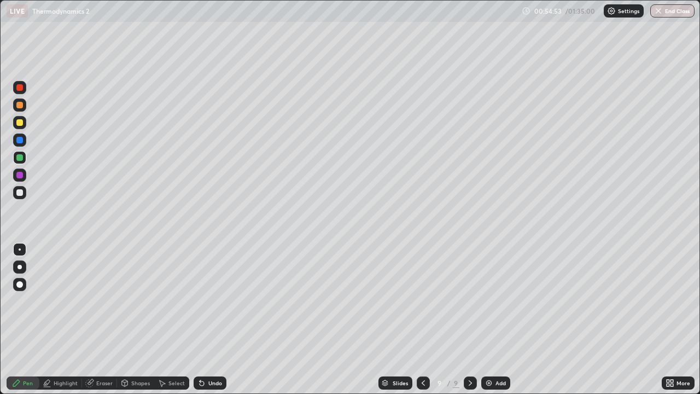
click at [493, 320] on div "Add" at bounding box center [495, 382] width 29 height 13
click at [14, 320] on icon at bounding box center [16, 383] width 7 height 7
click at [15, 195] on div at bounding box center [19, 192] width 13 height 13
click at [20, 283] on div at bounding box center [19, 284] width 7 height 7
click at [25, 106] on div at bounding box center [19, 104] width 13 height 13
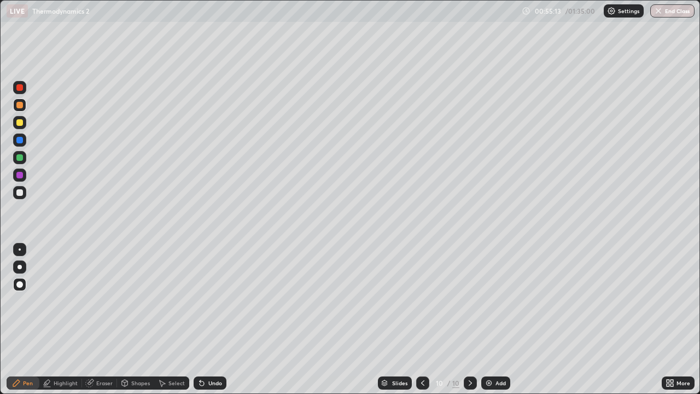
click at [419, 320] on div at bounding box center [422, 383] width 13 height 22
click at [21, 86] on div at bounding box center [19, 87] width 7 height 7
click at [206, 320] on div "Undo" at bounding box center [210, 382] width 33 height 13
click at [469, 320] on div at bounding box center [470, 382] width 13 height 13
click at [22, 158] on div at bounding box center [19, 157] width 7 height 7
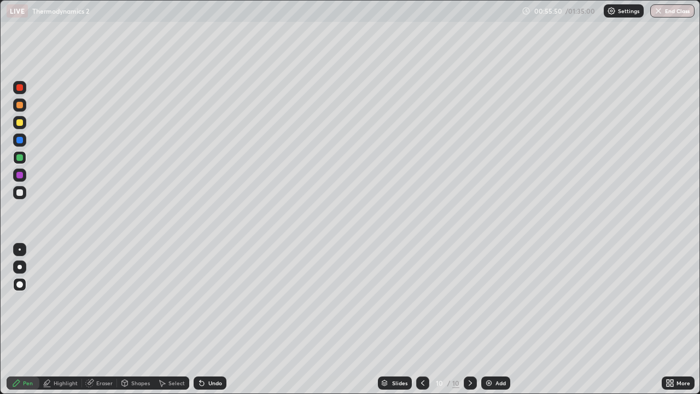
click at [18, 108] on div at bounding box center [19, 105] width 7 height 7
click at [20, 88] on div at bounding box center [19, 87] width 7 height 7
click at [18, 129] on div at bounding box center [19, 122] width 13 height 13
click at [23, 179] on div at bounding box center [19, 175] width 13 height 13
click at [489, 320] on div "Add" at bounding box center [495, 382] width 29 height 13
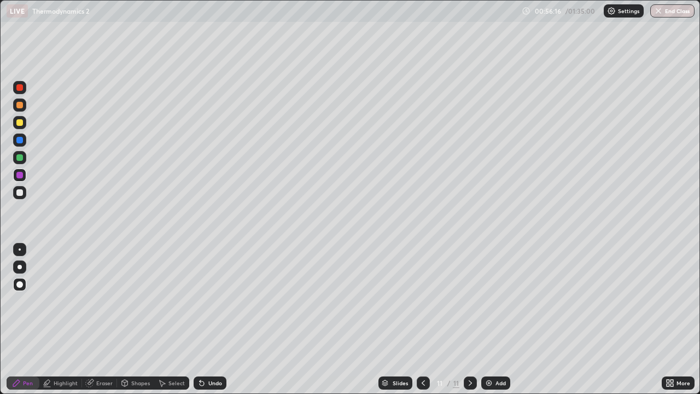
click at [419, 320] on icon at bounding box center [423, 383] width 9 height 9
click at [24, 190] on div at bounding box center [19, 192] width 13 height 13
click at [138, 320] on div "Shapes" at bounding box center [140, 382] width 19 height 5
click at [210, 320] on div "Undo" at bounding box center [210, 382] width 33 height 13
click at [172, 320] on div "Select" at bounding box center [177, 382] width 16 height 5
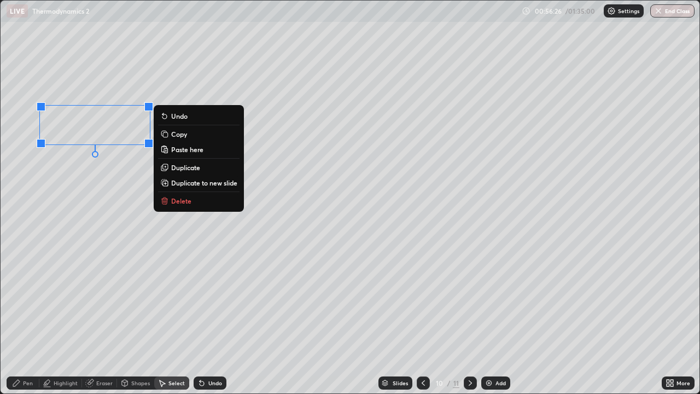
click at [22, 320] on div "Pen" at bounding box center [23, 382] width 33 height 13
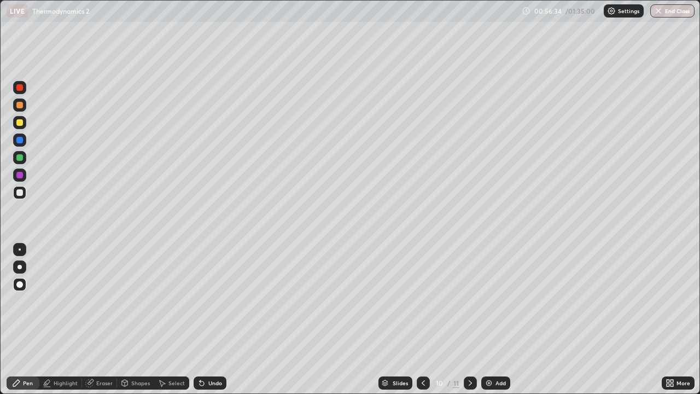
click at [19, 156] on div at bounding box center [19, 157] width 7 height 7
click at [20, 249] on div at bounding box center [20, 249] width 2 height 2
click at [20, 193] on div at bounding box center [19, 192] width 7 height 7
click at [19, 123] on div at bounding box center [19, 122] width 7 height 7
click at [20, 192] on div at bounding box center [19, 192] width 7 height 7
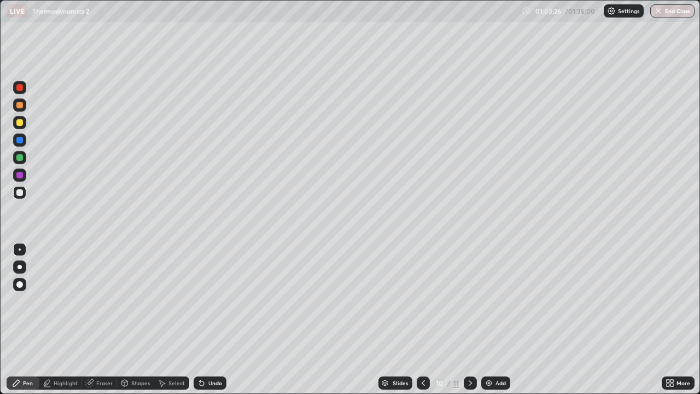
click at [18, 160] on div at bounding box center [19, 157] width 7 height 7
click at [216, 320] on div "Undo" at bounding box center [210, 382] width 33 height 13
click at [218, 320] on div "Undo" at bounding box center [210, 382] width 33 height 13
click at [219, 320] on div "Undo" at bounding box center [215, 382] width 14 height 5
click at [223, 320] on div "Undo" at bounding box center [210, 382] width 33 height 13
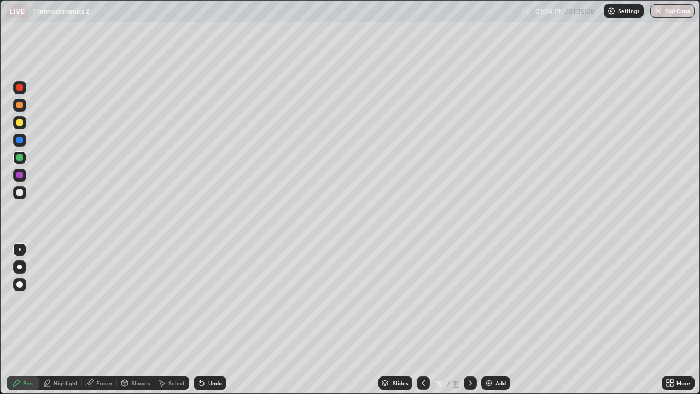
click at [176, 320] on div "Select" at bounding box center [177, 382] width 16 height 5
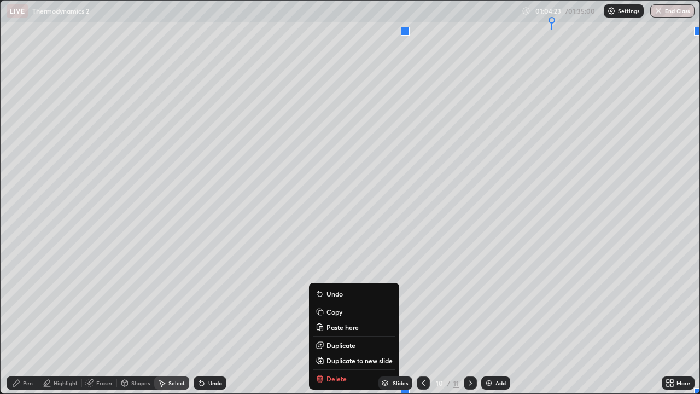
click at [348, 320] on p "Duplicate" at bounding box center [341, 345] width 29 height 9
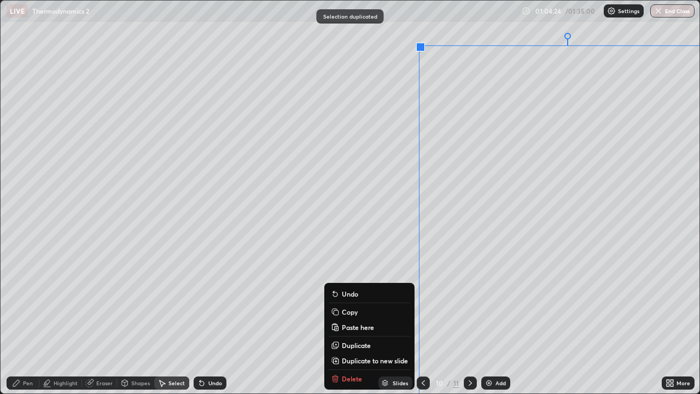
click at [209, 320] on div "Undo" at bounding box center [210, 382] width 33 height 13
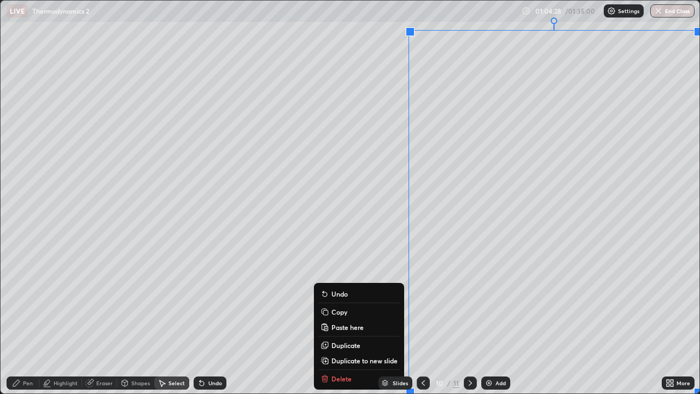
click at [336, 313] on p "Copy" at bounding box center [340, 311] width 16 height 9
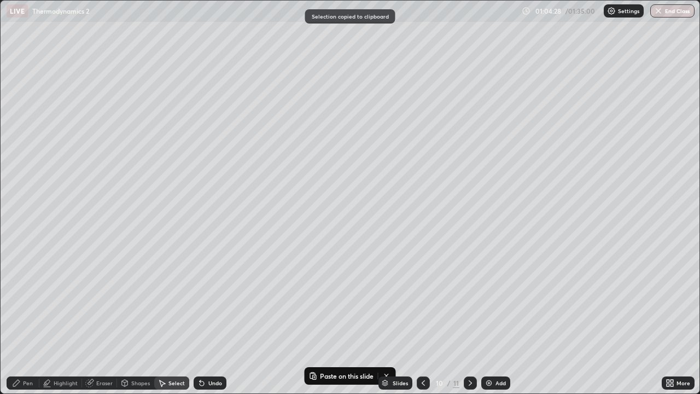
click at [427, 320] on div at bounding box center [423, 382] width 13 height 13
click at [488, 320] on img at bounding box center [489, 383] width 9 height 9
click at [28, 320] on div "Pen" at bounding box center [28, 382] width 10 height 5
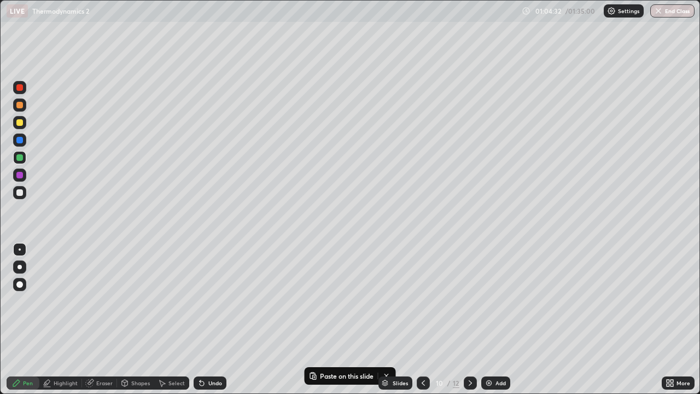
click at [22, 118] on div at bounding box center [19, 122] width 13 height 13
click at [181, 320] on div "Select" at bounding box center [177, 382] width 16 height 5
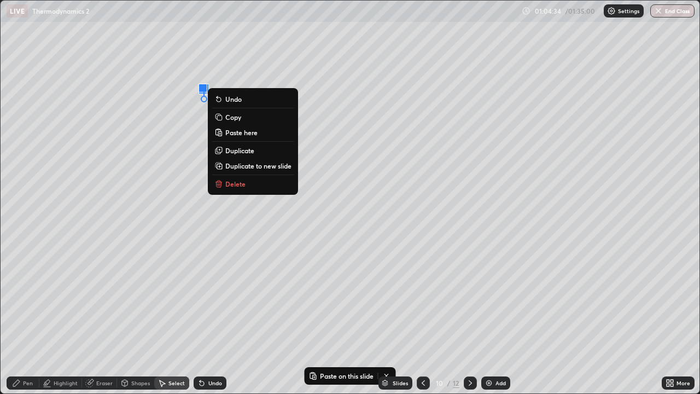
click at [239, 134] on p "Paste here" at bounding box center [241, 132] width 32 height 9
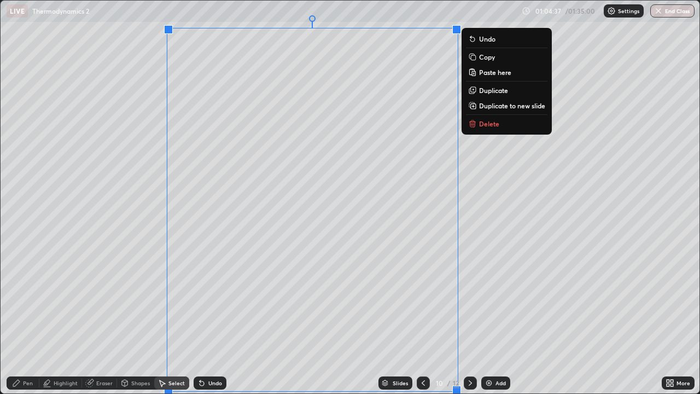
click at [25, 320] on div "Pen" at bounding box center [23, 382] width 33 height 13
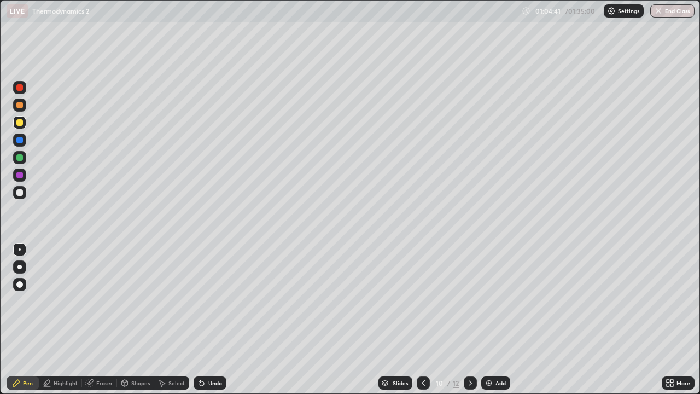
click at [469, 320] on icon at bounding box center [470, 383] width 9 height 9
click at [97, 320] on div "Eraser" at bounding box center [104, 382] width 16 height 5
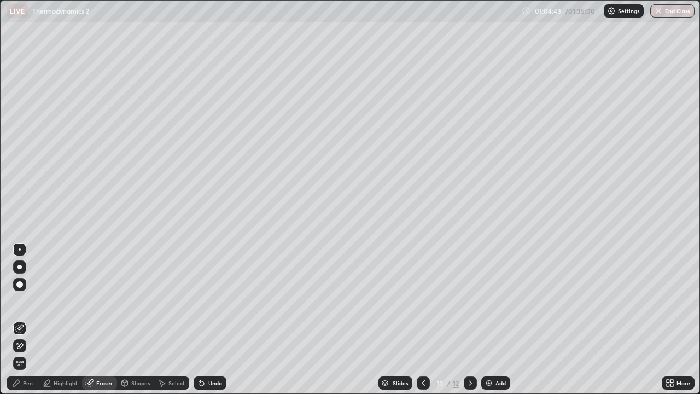
click at [21, 320] on icon at bounding box center [21, 345] width 6 height 5
click at [421, 320] on div at bounding box center [423, 382] width 13 height 13
click at [419, 320] on icon at bounding box center [423, 383] width 9 height 9
click at [420, 320] on icon at bounding box center [423, 383] width 9 height 9
click at [422, 320] on icon at bounding box center [423, 382] width 3 height 5
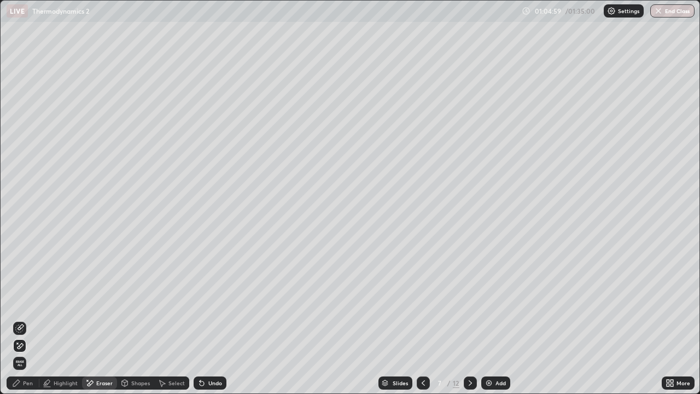
click at [30, 320] on div "Pen" at bounding box center [23, 382] width 33 height 13
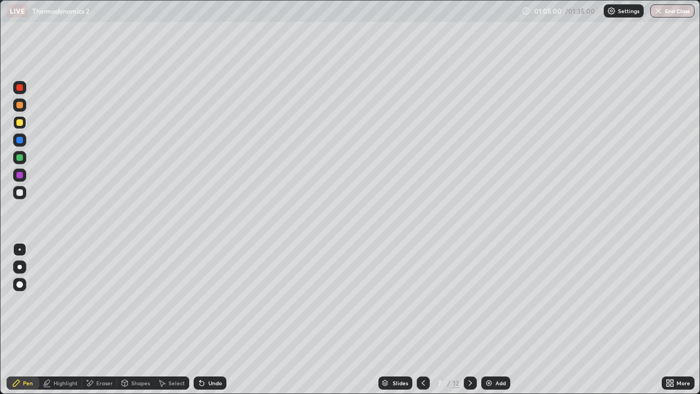
click at [20, 156] on div at bounding box center [19, 157] width 7 height 7
click at [467, 320] on div at bounding box center [470, 382] width 13 height 13
click at [109, 320] on div "Eraser" at bounding box center [104, 382] width 16 height 5
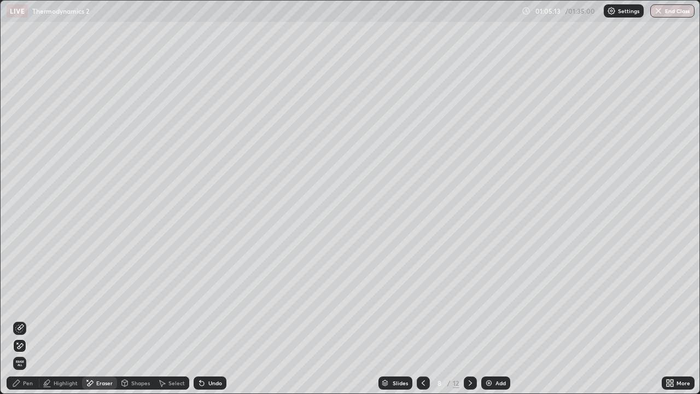
click at [30, 320] on div "Pen" at bounding box center [28, 382] width 10 height 5
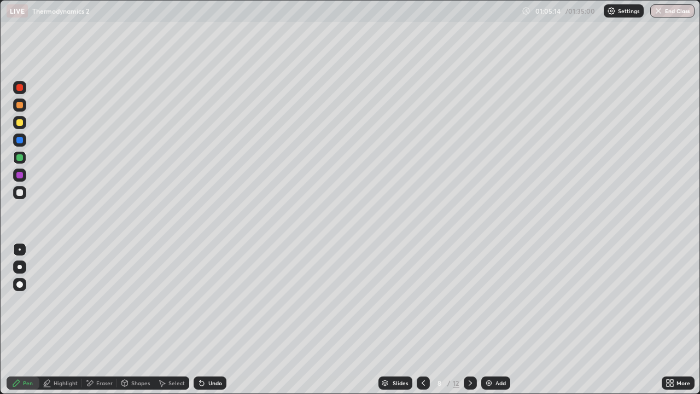
click at [16, 193] on div at bounding box center [19, 192] width 7 height 7
click at [469, 320] on icon at bounding box center [470, 383] width 9 height 9
click at [464, 320] on div at bounding box center [470, 382] width 13 height 13
click at [20, 193] on div at bounding box center [19, 192] width 7 height 7
click at [22, 286] on div at bounding box center [19, 284] width 7 height 7
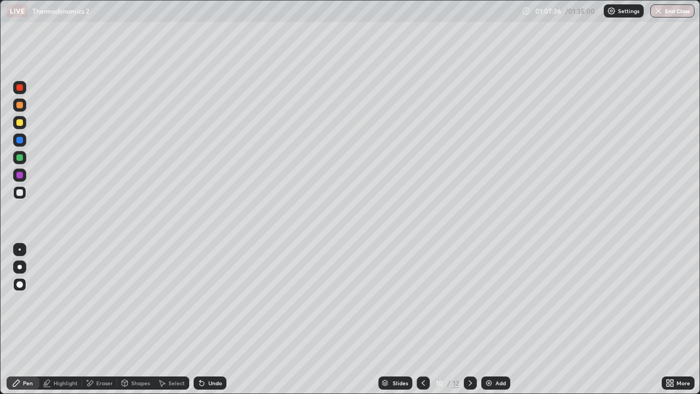
click at [18, 85] on div at bounding box center [19, 87] width 7 height 7
click at [469, 320] on div at bounding box center [470, 382] width 13 height 13
click at [469, 320] on icon at bounding box center [470, 382] width 3 height 5
click at [423, 320] on icon at bounding box center [423, 383] width 9 height 9
click at [110, 320] on div "Eraser" at bounding box center [104, 382] width 16 height 5
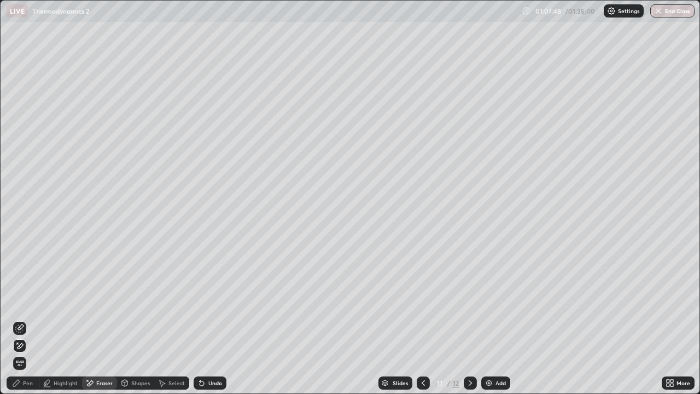
click at [23, 320] on div "Pen" at bounding box center [28, 382] width 10 height 5
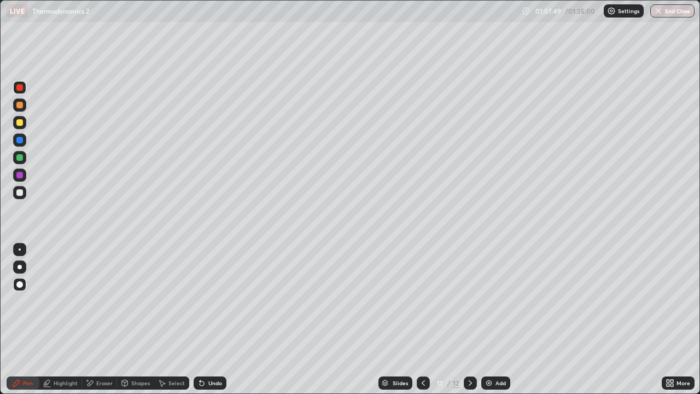
click at [17, 186] on div at bounding box center [19, 192] width 13 height 13
click at [20, 158] on div at bounding box center [19, 157] width 7 height 7
click at [205, 320] on div "Undo" at bounding box center [210, 382] width 33 height 13
click at [24, 247] on div at bounding box center [19, 249] width 13 height 13
click at [19, 196] on div at bounding box center [19, 192] width 13 height 13
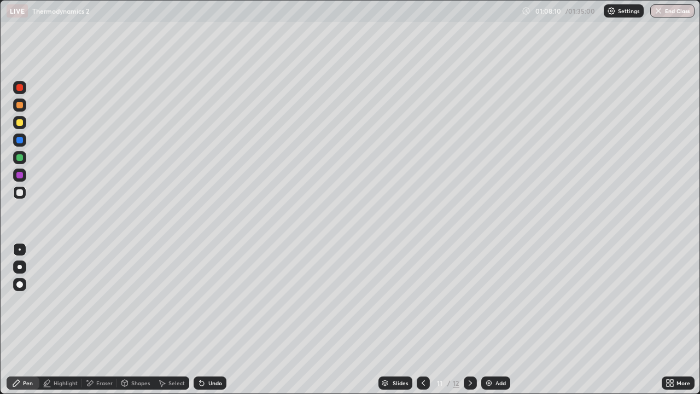
click at [204, 320] on icon at bounding box center [202, 383] width 9 height 9
click at [20, 176] on div at bounding box center [19, 175] width 7 height 7
click at [205, 320] on div "Undo" at bounding box center [210, 382] width 33 height 13
click at [223, 320] on div "Undo" at bounding box center [210, 382] width 33 height 13
click at [25, 194] on div at bounding box center [19, 192] width 13 height 13
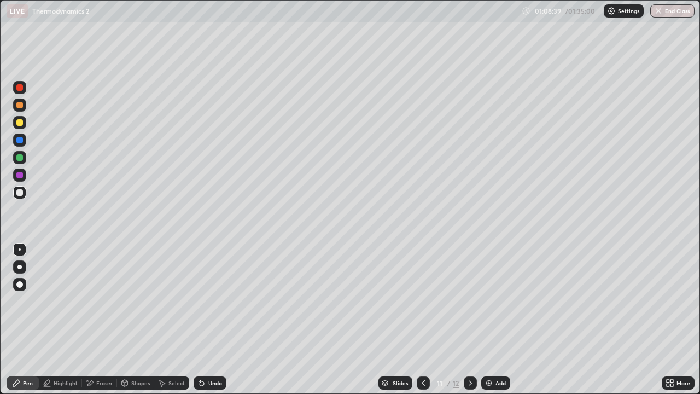
click at [211, 320] on div "Undo" at bounding box center [215, 382] width 14 height 5
click at [212, 320] on div "Undo" at bounding box center [215, 382] width 14 height 5
click at [221, 320] on div "Undo" at bounding box center [210, 382] width 33 height 13
click at [216, 320] on div "Undo" at bounding box center [215, 382] width 14 height 5
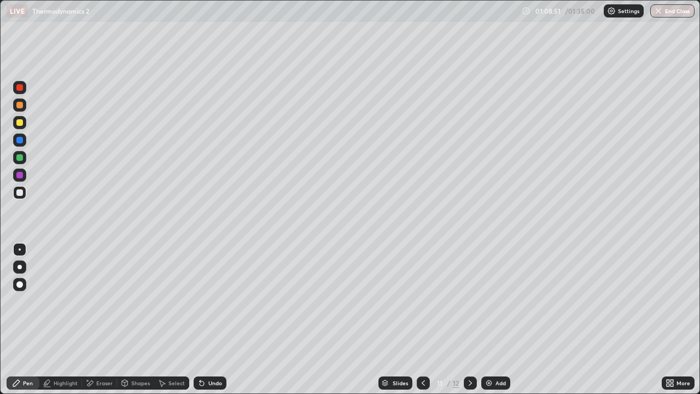
click at [216, 320] on div "Undo" at bounding box center [215, 382] width 14 height 5
click at [212, 320] on div "Undo" at bounding box center [215, 382] width 14 height 5
click at [214, 320] on div "Undo" at bounding box center [215, 382] width 14 height 5
click at [106, 320] on div "Eraser" at bounding box center [104, 382] width 16 height 5
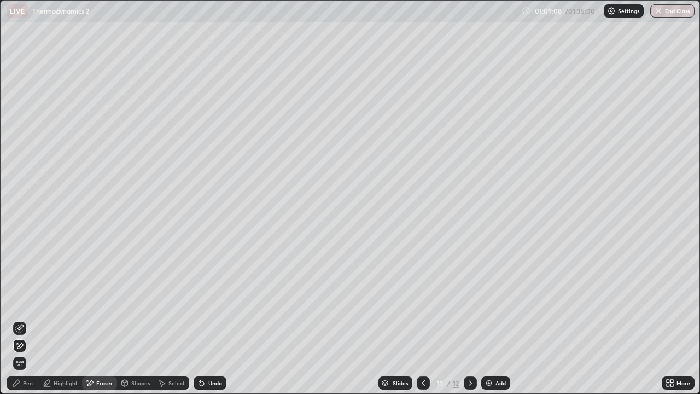
click at [26, 320] on div "Pen" at bounding box center [23, 382] width 33 height 13
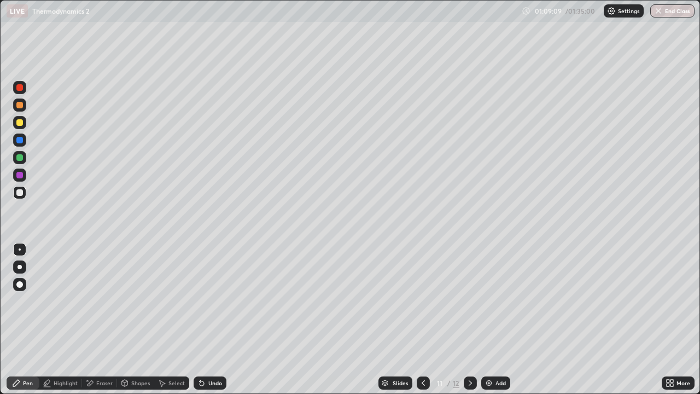
click at [16, 155] on div at bounding box center [19, 157] width 7 height 7
click at [106, 320] on div "Eraser" at bounding box center [104, 382] width 16 height 5
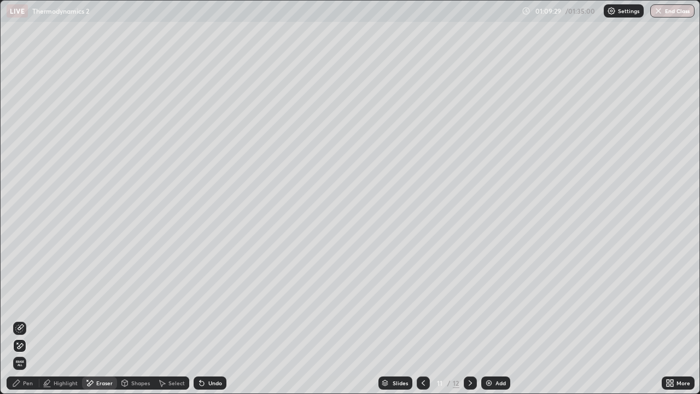
click at [26, 320] on div "Pen" at bounding box center [28, 382] width 10 height 5
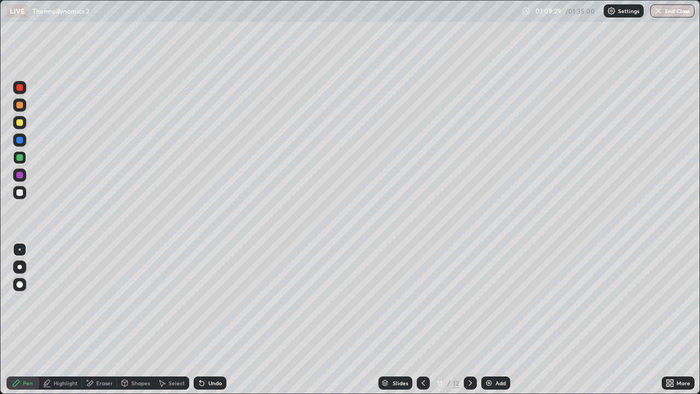
click at [17, 193] on div at bounding box center [19, 192] width 7 height 7
click at [171, 320] on div "Select" at bounding box center [177, 382] width 16 height 5
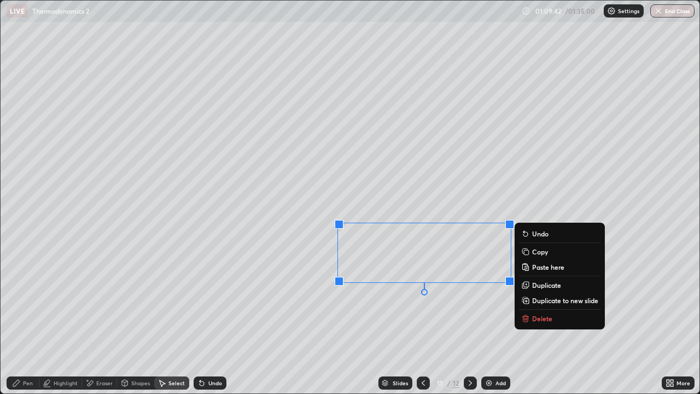
click at [537, 288] on p "Duplicate" at bounding box center [546, 285] width 29 height 9
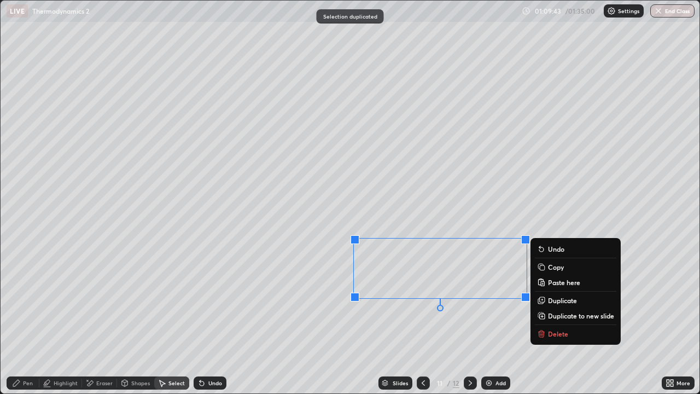
click at [216, 320] on div "Undo" at bounding box center [207, 383] width 37 height 22
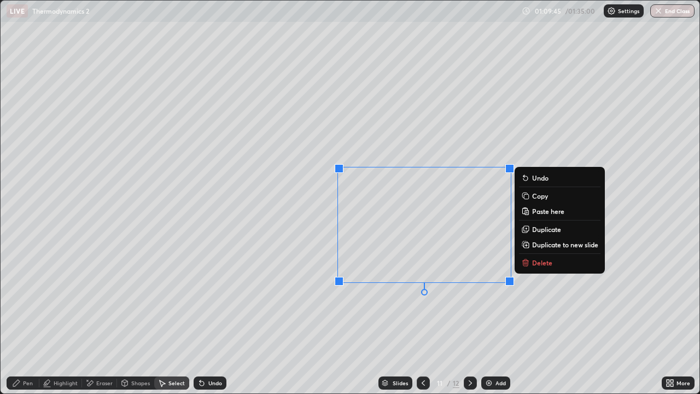
click at [480, 320] on div "0 ° Undo Copy Paste here Duplicate Duplicate to new slide Delete" at bounding box center [350, 197] width 699 height 393
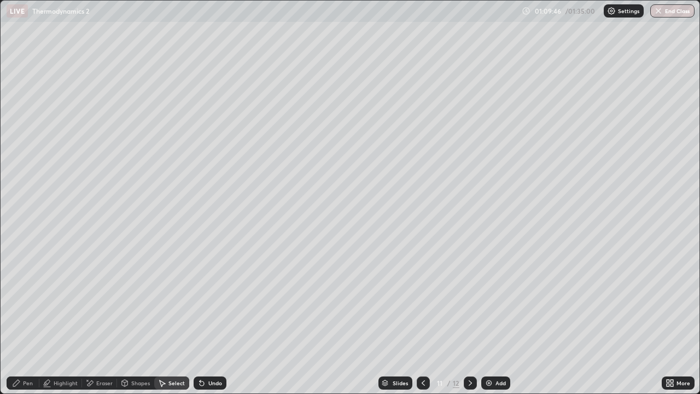
click at [499, 320] on div "Add" at bounding box center [501, 382] width 10 height 5
click at [23, 320] on div "Pen" at bounding box center [23, 382] width 33 height 13
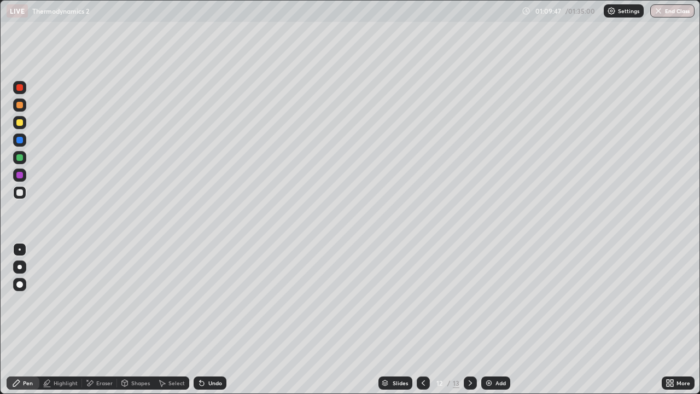
click at [20, 121] on div at bounding box center [19, 122] width 7 height 7
click at [20, 107] on div at bounding box center [19, 105] width 7 height 7
click at [19, 146] on div at bounding box center [19, 139] width 13 height 13
click at [21, 154] on div at bounding box center [19, 157] width 7 height 7
click at [25, 186] on div at bounding box center [19, 193] width 13 height 18
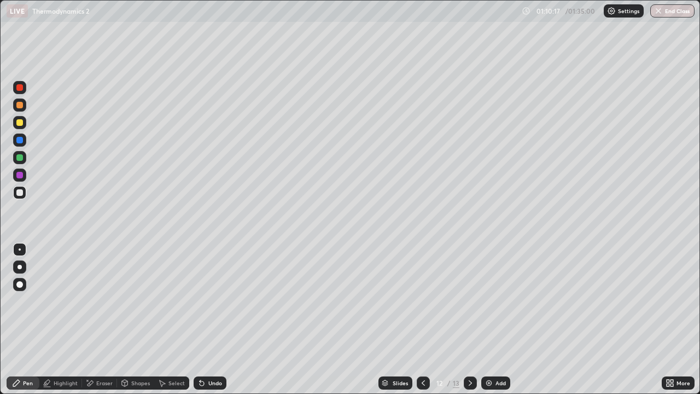
click at [21, 198] on div at bounding box center [19, 192] width 13 height 13
click at [148, 320] on div "Shapes" at bounding box center [140, 382] width 19 height 5
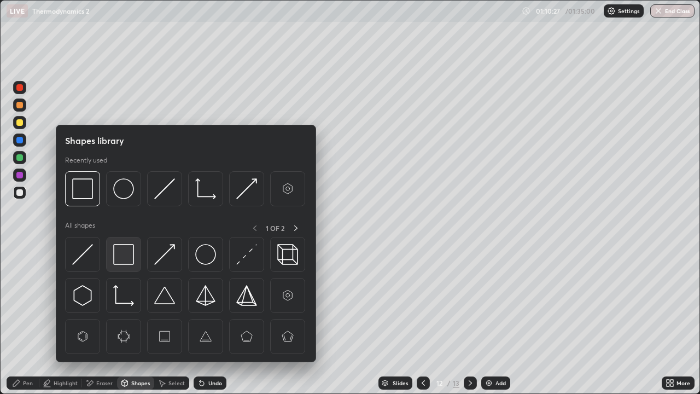
click at [118, 266] on div at bounding box center [123, 254] width 35 height 35
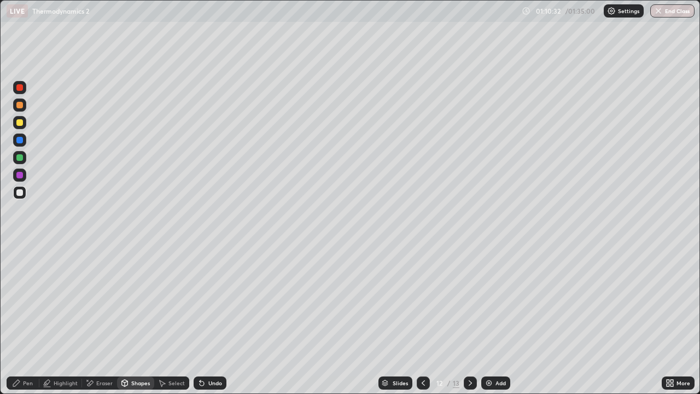
click at [28, 320] on div "Pen" at bounding box center [28, 382] width 10 height 5
click at [19, 161] on div at bounding box center [19, 157] width 13 height 13
click at [107, 320] on div "Eraser" at bounding box center [99, 382] width 35 height 13
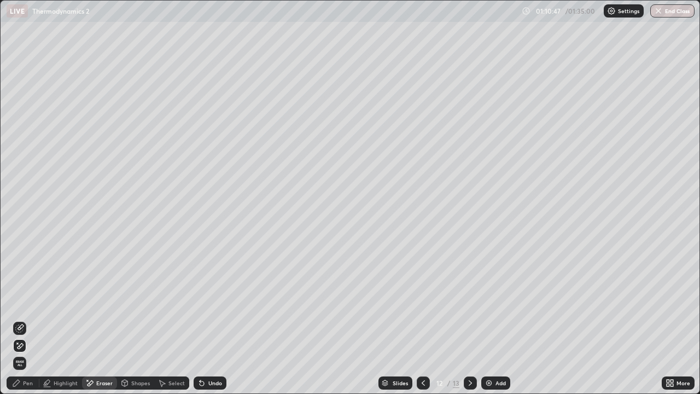
click at [29, 320] on div "Pen" at bounding box center [23, 382] width 33 height 13
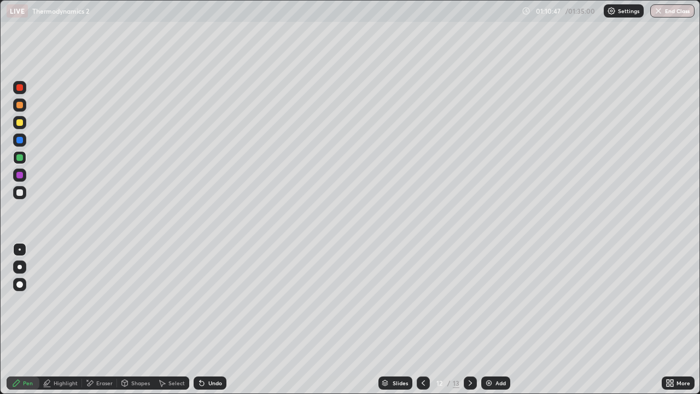
click at [21, 194] on div at bounding box center [19, 192] width 7 height 7
click at [171, 320] on div "Select" at bounding box center [171, 382] width 35 height 13
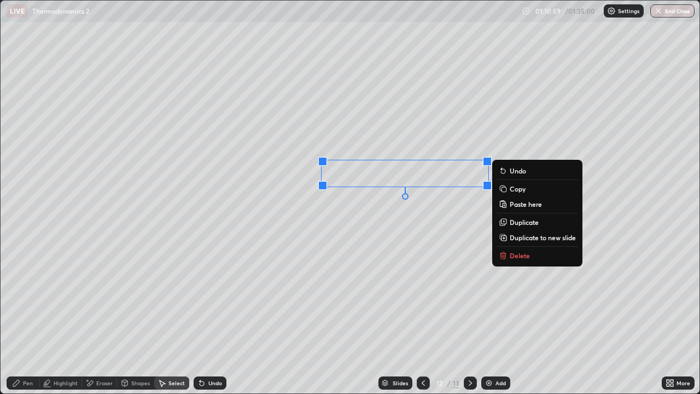
click at [521, 222] on p "Duplicate" at bounding box center [524, 222] width 29 height 9
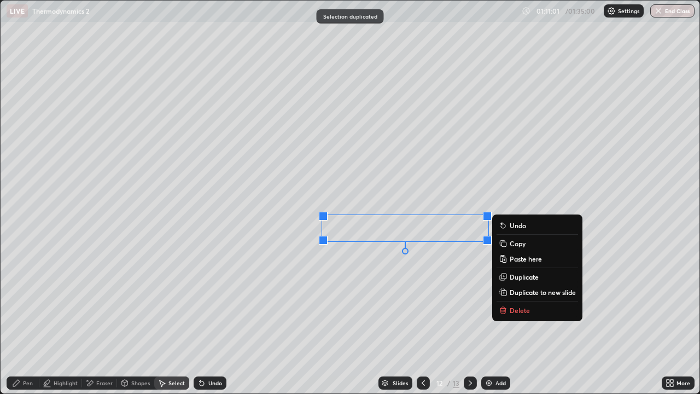
click at [140, 320] on div "Shapes" at bounding box center [135, 382] width 37 height 13
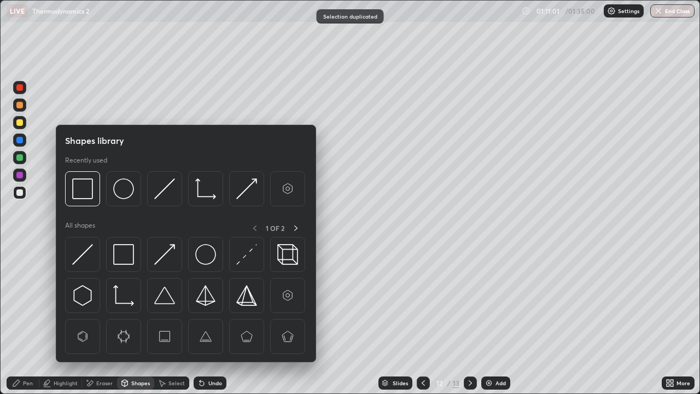
click at [109, 320] on div "Eraser" at bounding box center [104, 382] width 16 height 5
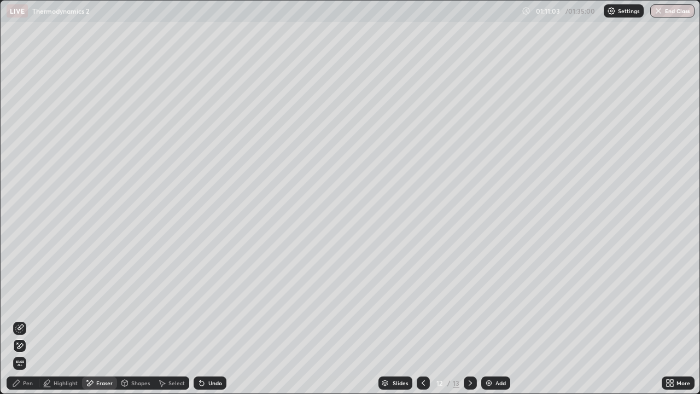
click at [28, 320] on div "Pen" at bounding box center [28, 382] width 10 height 5
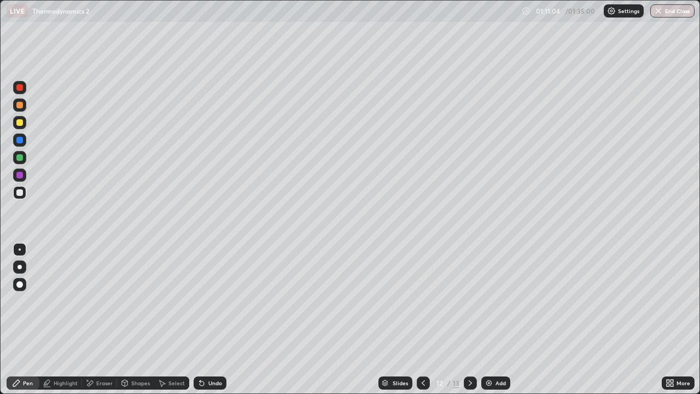
click at [26, 123] on div at bounding box center [19, 122] width 13 height 13
click at [469, 320] on icon at bounding box center [470, 383] width 9 height 9
click at [22, 187] on div at bounding box center [19, 192] width 13 height 13
click at [22, 158] on div at bounding box center [19, 157] width 7 height 7
click at [22, 100] on div at bounding box center [19, 104] width 13 height 13
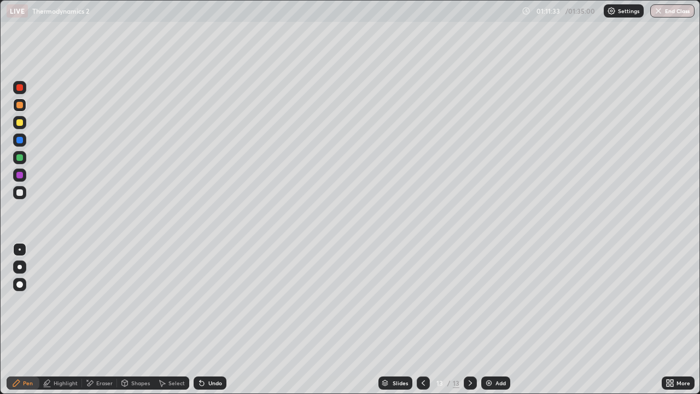
click at [19, 156] on div at bounding box center [19, 157] width 7 height 7
click at [20, 188] on div at bounding box center [19, 192] width 13 height 13
click at [138, 320] on div "Shapes" at bounding box center [140, 382] width 19 height 5
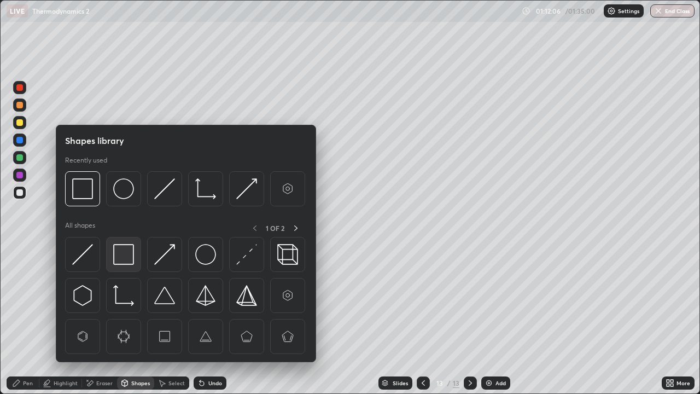
click at [121, 254] on img at bounding box center [123, 254] width 21 height 21
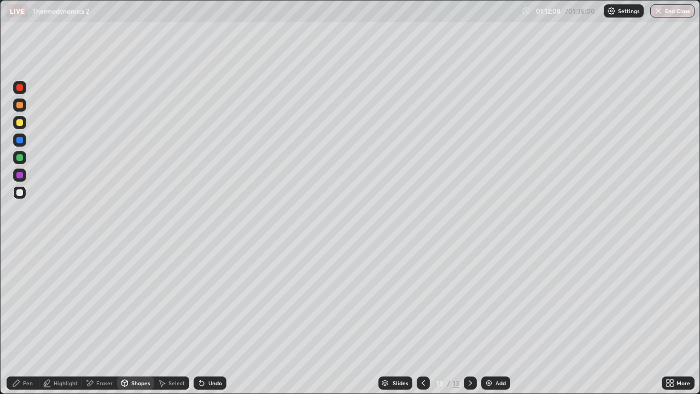
click at [38, 320] on div "Pen" at bounding box center [23, 383] width 33 height 22
click at [25, 320] on div "Pen" at bounding box center [28, 382] width 10 height 5
click at [18, 163] on div at bounding box center [19, 157] width 13 height 13
click at [22, 109] on div at bounding box center [19, 104] width 13 height 13
click at [181, 320] on div "Select" at bounding box center [177, 382] width 16 height 5
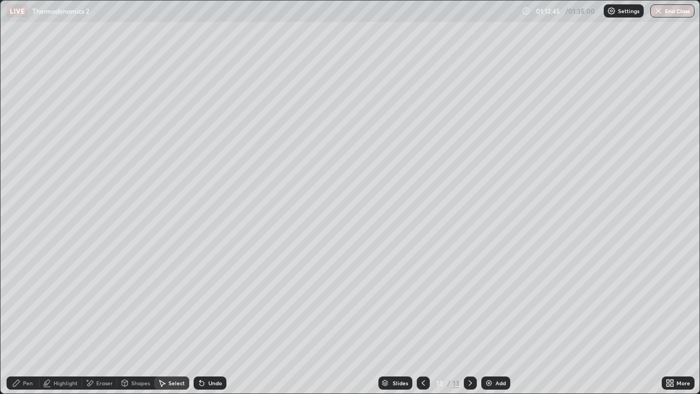
click at [146, 320] on div "Shapes" at bounding box center [140, 382] width 19 height 5
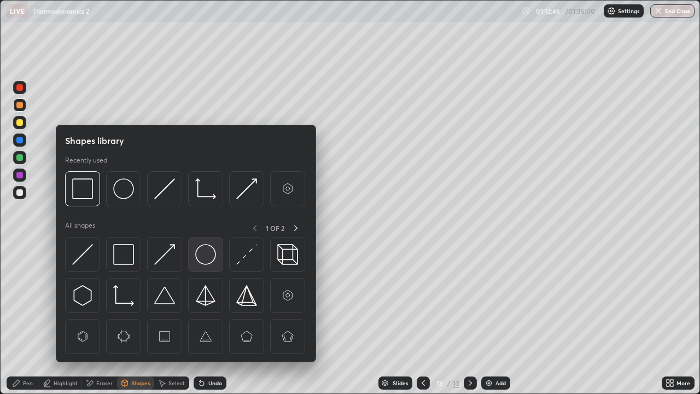
click at [213, 251] on img at bounding box center [205, 254] width 21 height 21
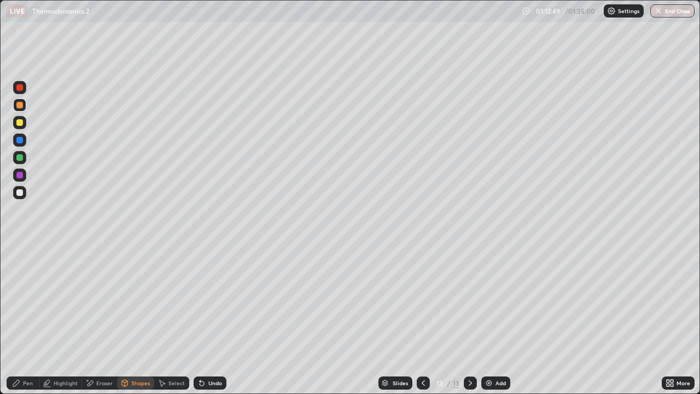
click at [182, 320] on div "Select" at bounding box center [177, 382] width 16 height 5
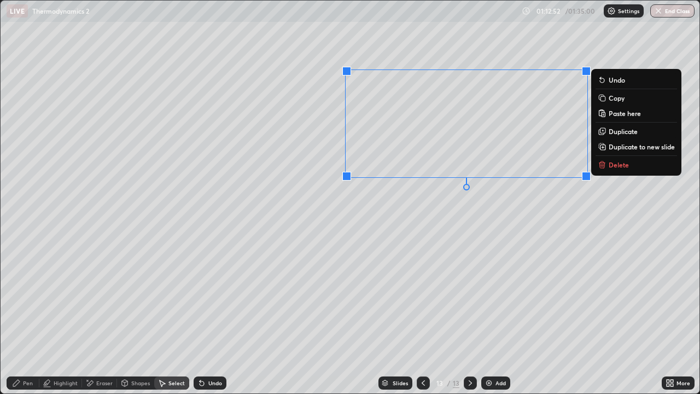
click at [31, 320] on div "Pen" at bounding box center [23, 382] width 33 height 13
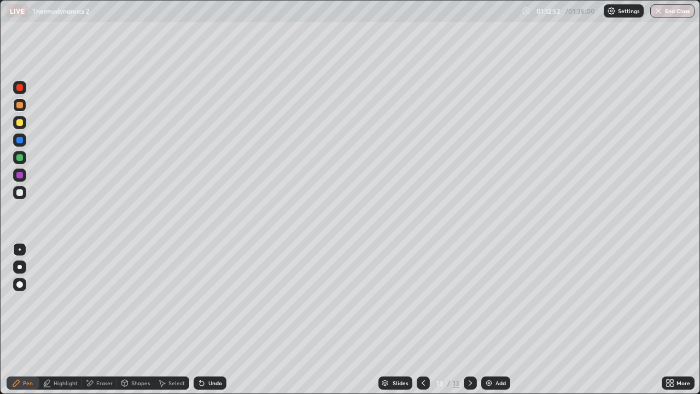
click at [18, 194] on div at bounding box center [19, 192] width 7 height 7
click at [20, 320] on icon at bounding box center [16, 383] width 9 height 9
click at [20, 194] on div at bounding box center [19, 192] width 7 height 7
click at [422, 320] on icon at bounding box center [423, 383] width 9 height 9
click at [19, 104] on div at bounding box center [19, 105] width 7 height 7
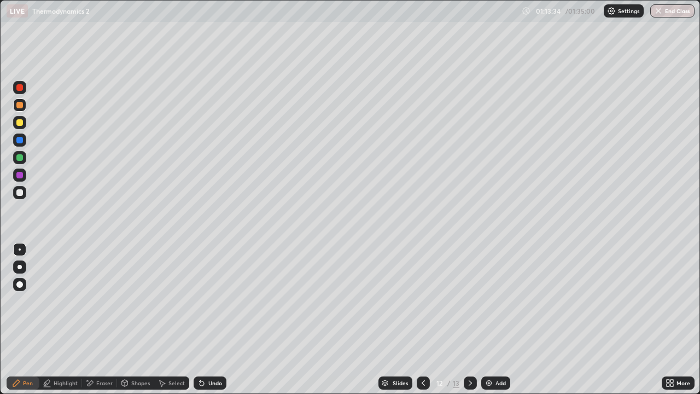
click at [427, 320] on div at bounding box center [423, 382] width 13 height 13
click at [423, 320] on icon at bounding box center [423, 383] width 9 height 9
click at [424, 320] on icon at bounding box center [423, 383] width 9 height 9
click at [422, 320] on icon at bounding box center [423, 383] width 9 height 9
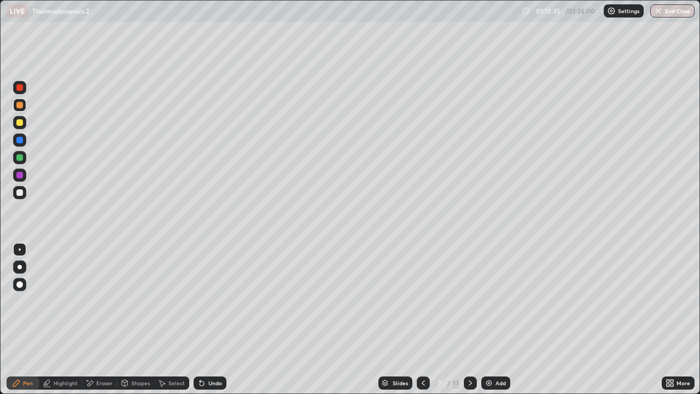
click at [422, 320] on icon at bounding box center [423, 383] width 9 height 9
click at [471, 320] on icon at bounding box center [470, 383] width 9 height 9
click at [469, 320] on icon at bounding box center [470, 382] width 3 height 5
click at [468, 320] on icon at bounding box center [470, 383] width 9 height 9
click at [469, 320] on icon at bounding box center [470, 383] width 9 height 9
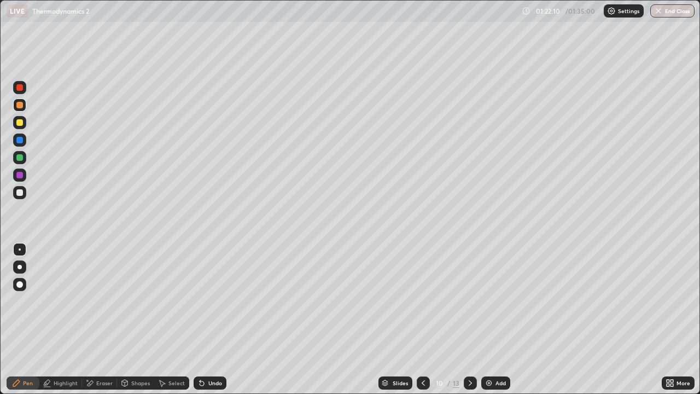
click at [470, 320] on icon at bounding box center [470, 382] width 3 height 5
click at [473, 320] on icon at bounding box center [470, 383] width 9 height 9
click at [471, 320] on icon at bounding box center [470, 383] width 9 height 9
click at [469, 320] on icon at bounding box center [470, 383] width 9 height 9
click at [665, 15] on button "End Class" at bounding box center [672, 10] width 44 height 13
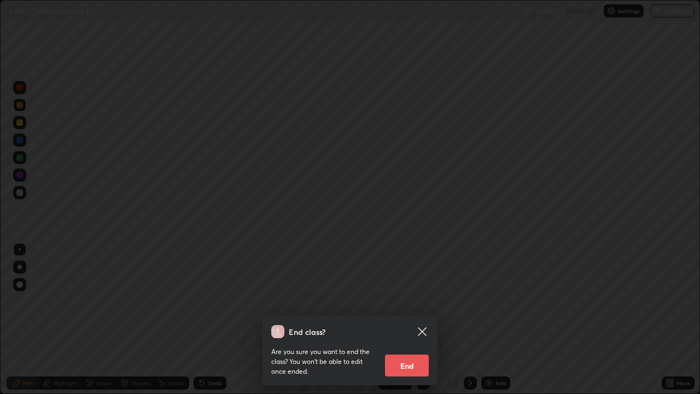
click at [409, 320] on button "End" at bounding box center [407, 366] width 44 height 22
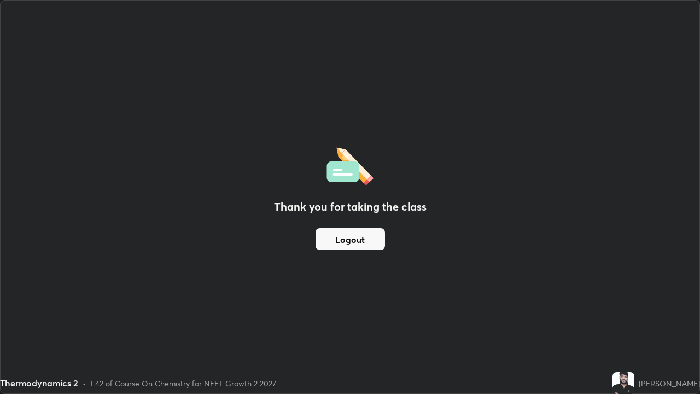
click at [360, 243] on button "Logout" at bounding box center [350, 239] width 69 height 22
